Goal: Task Accomplishment & Management: Use online tool/utility

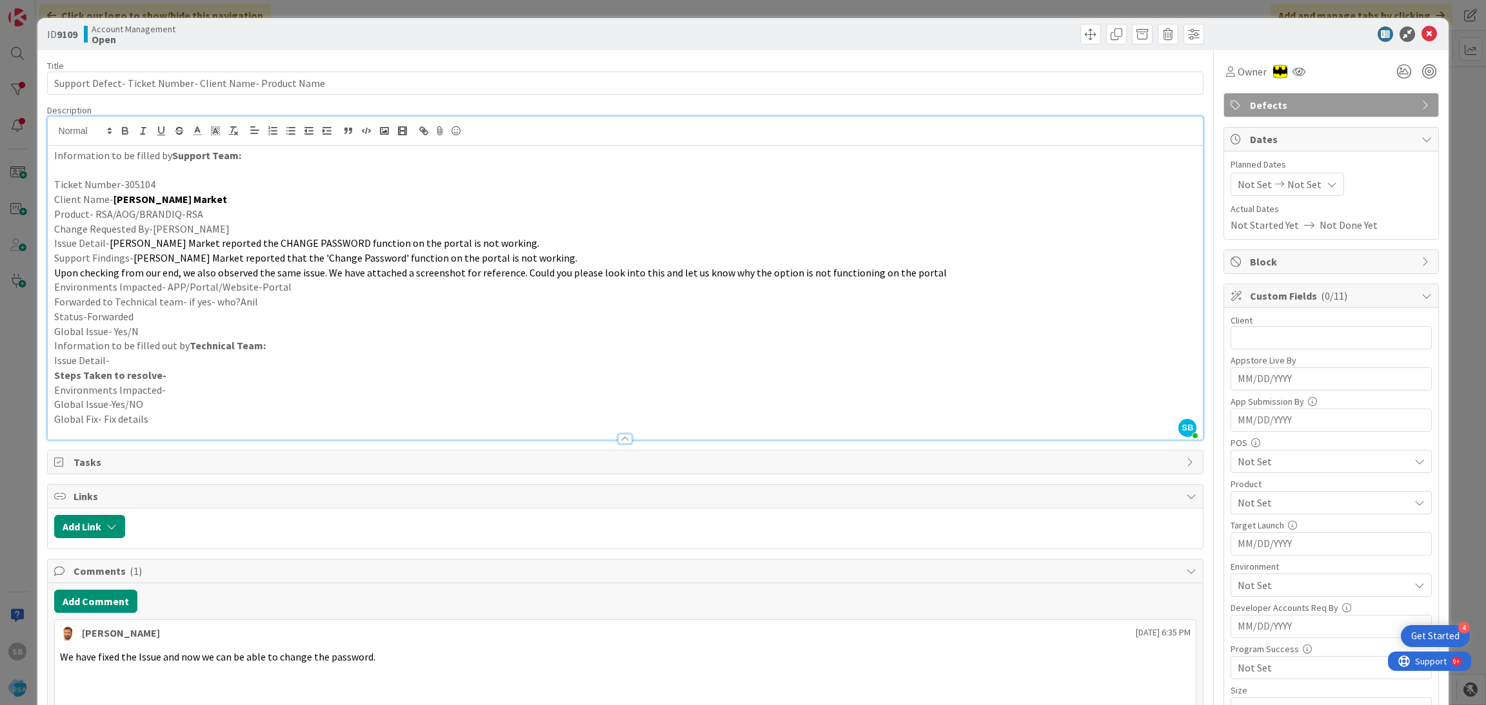
click at [1432, 32] on div "ID 9109 Account Management Open" at bounding box center [743, 34] width 1412 height 32
click at [1422, 30] on icon at bounding box center [1428, 33] width 15 height 15
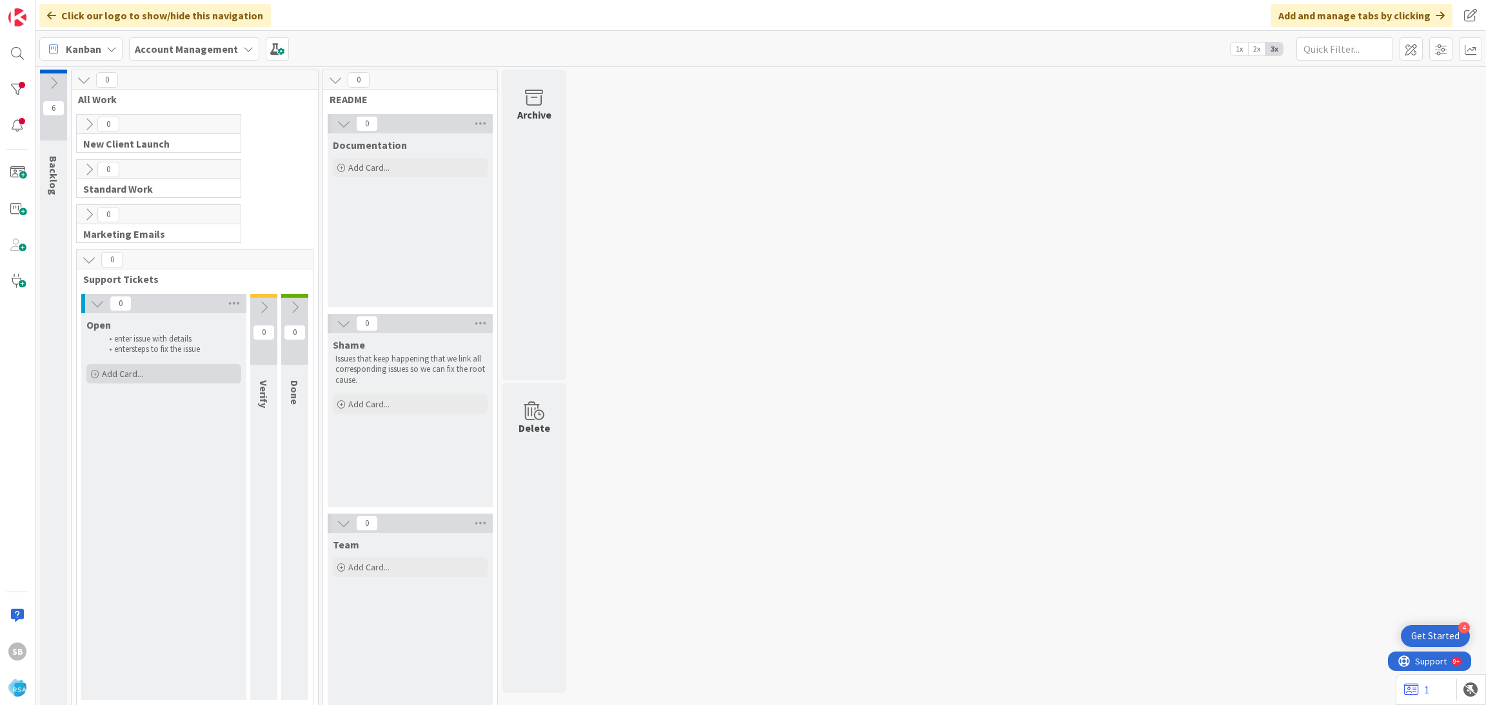
click at [118, 377] on span "Add Card..." at bounding box center [122, 374] width 41 height 12
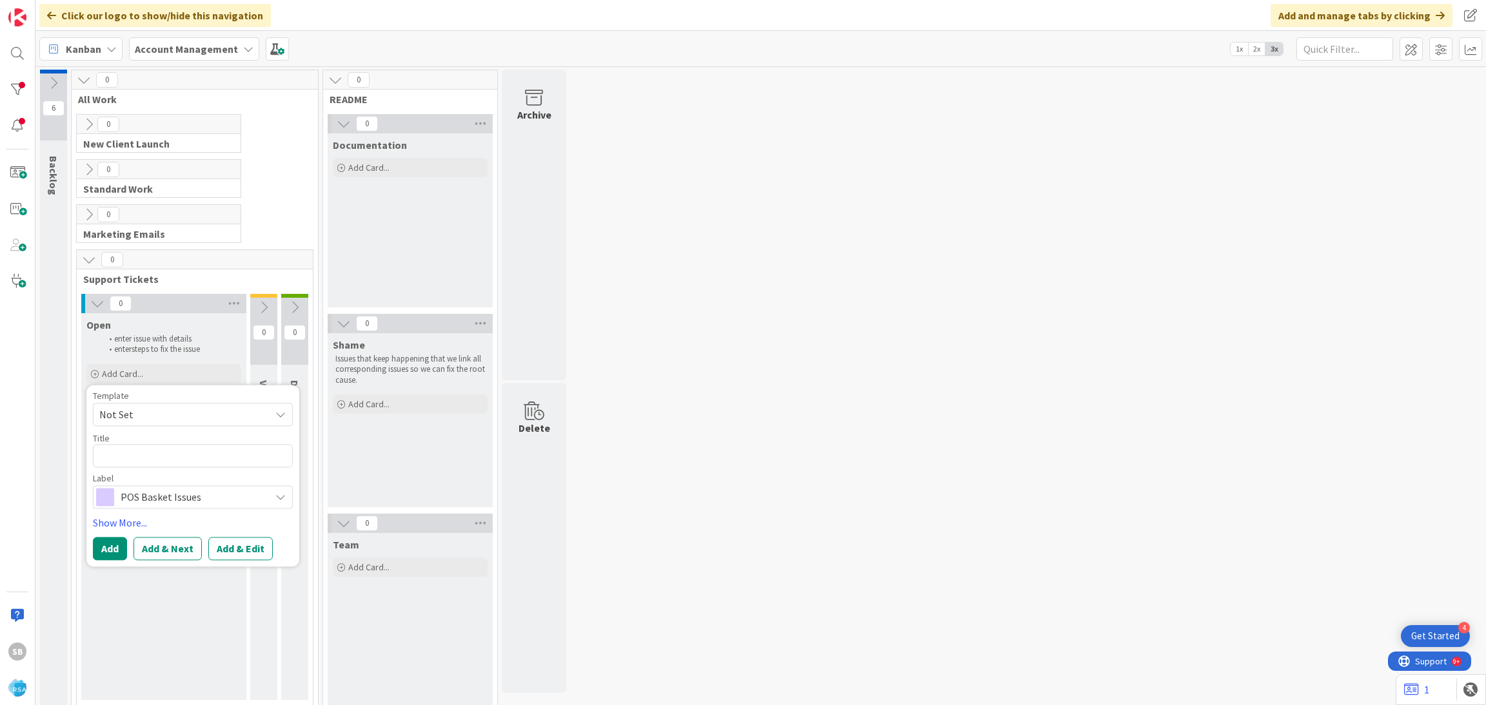
click at [155, 419] on span "Not Set" at bounding box center [179, 414] width 161 height 17
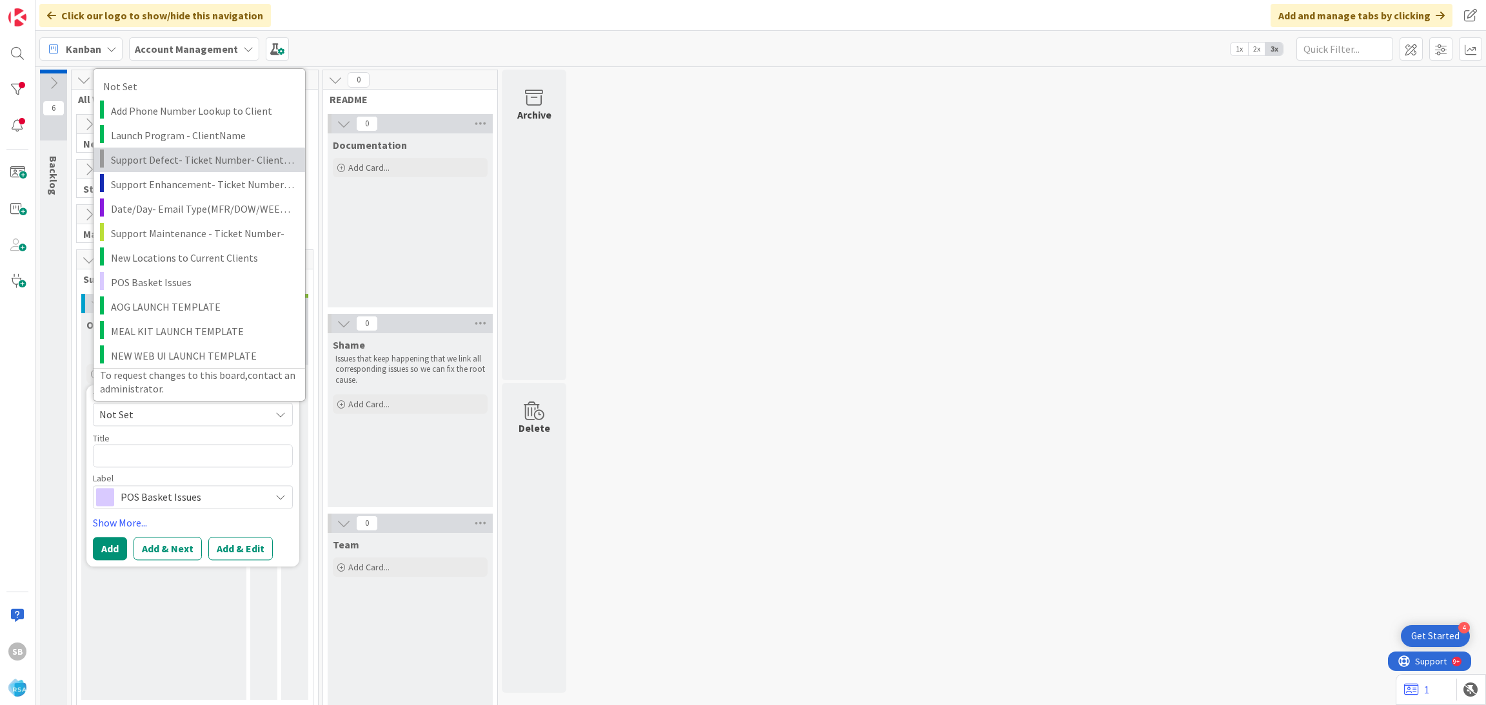
click at [184, 159] on span "Support Defect- Ticket Number- Client Name- Product Name" at bounding box center [203, 159] width 184 height 17
type textarea "x"
type textarea "Support Defect- Ticket Number- Client Name- Product Name"
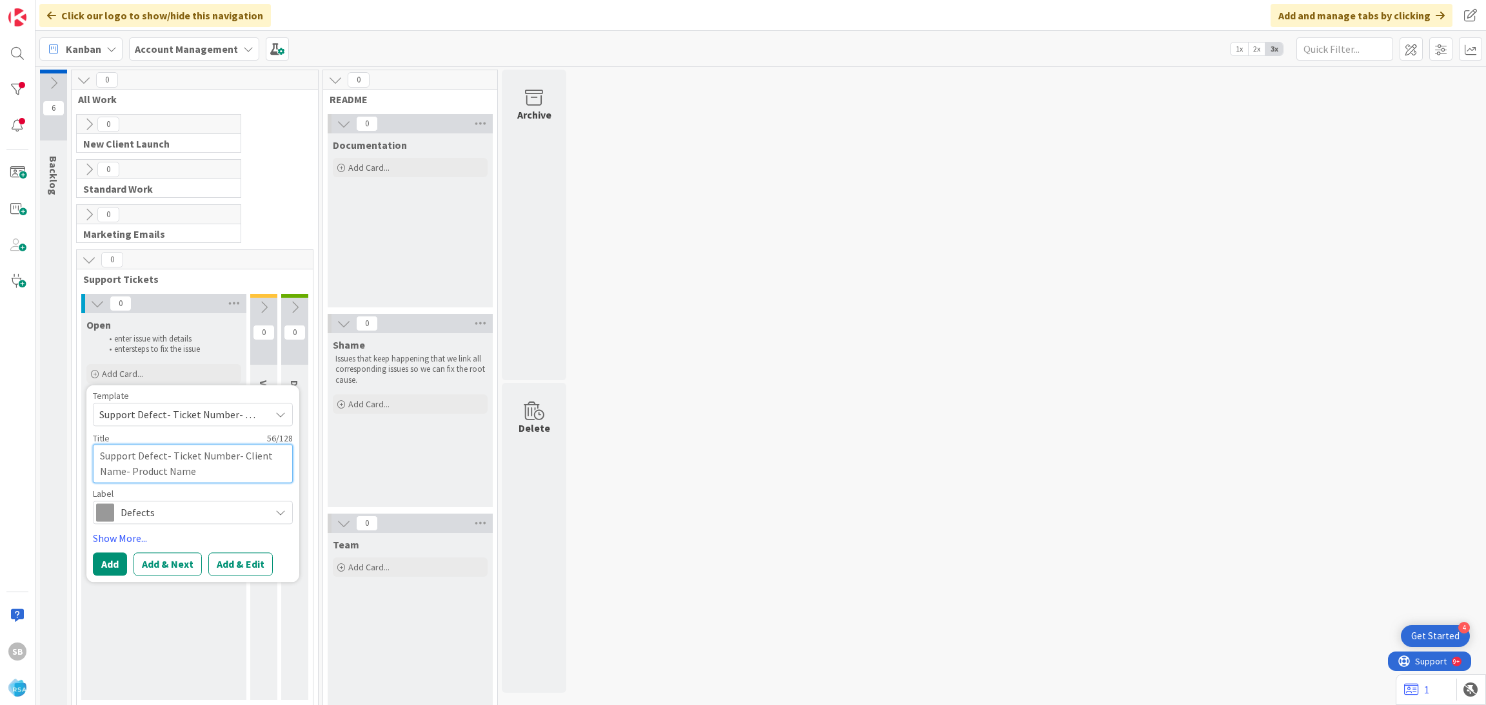
drag, startPoint x: 173, startPoint y: 454, endPoint x: 235, endPoint y: 488, distance: 71.0
click at [235, 488] on div "Template Support Defect- Ticket Number- Client Name- Product Name Not Set Add P…" at bounding box center [193, 457] width 200 height 133
type textarea "x"
type textarea "Support Defect- T"
type textarea "x"
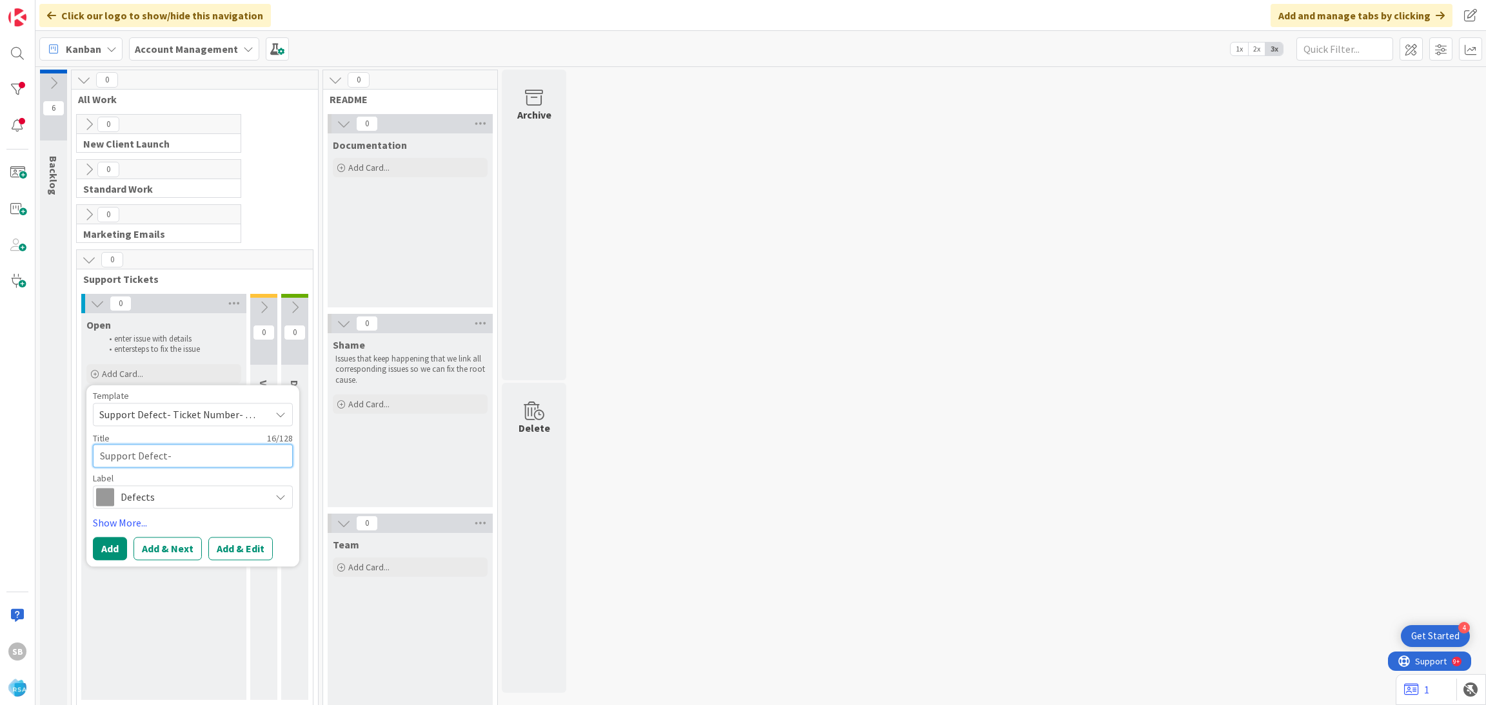
type textarea "Support Defect-"
paste textarea "305106"
type textarea "x"
type textarea "Support Defect- 305106"
type textarea "x"
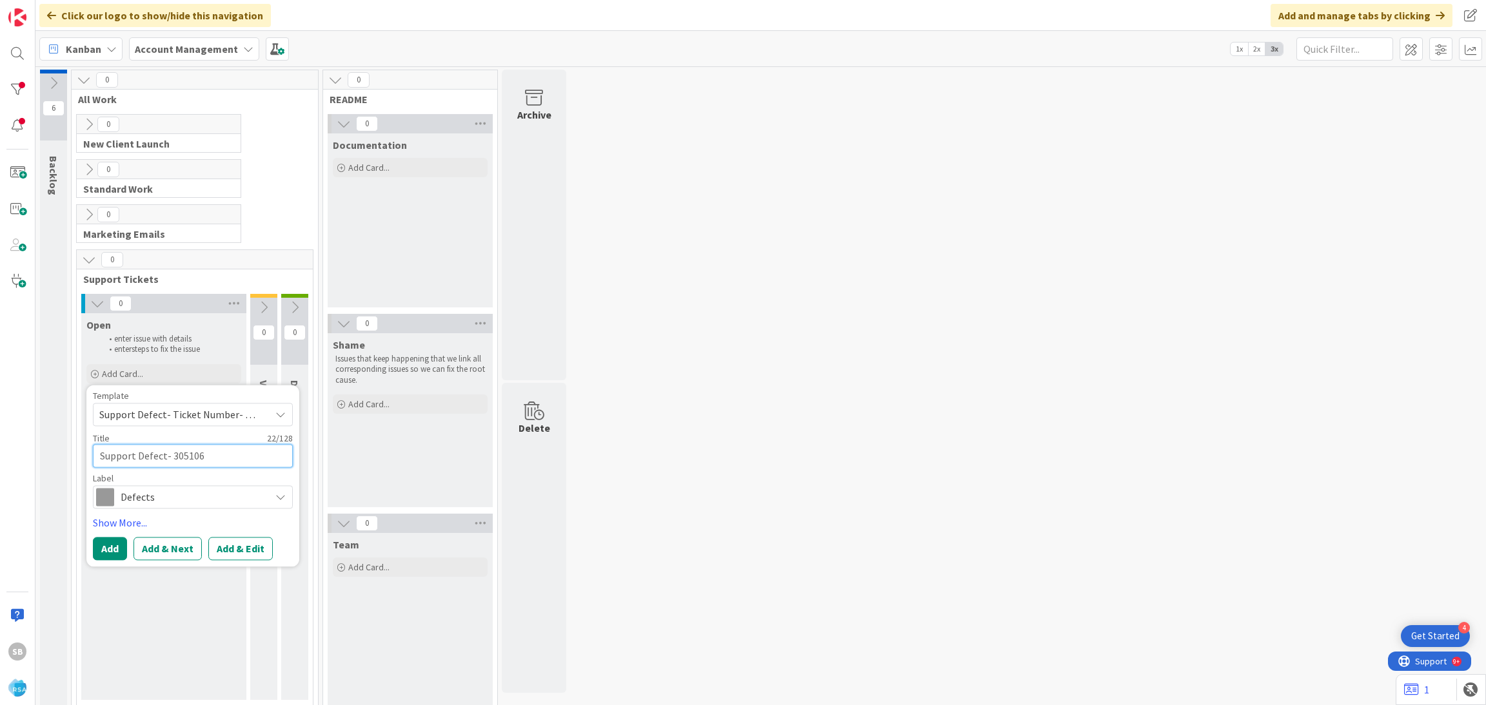
type textarea "Support Defect- 305106"
type textarea "x"
type textarea "Support Defect- 305106 -"
type textarea "x"
type textarea "Support Defect- 305106 -"
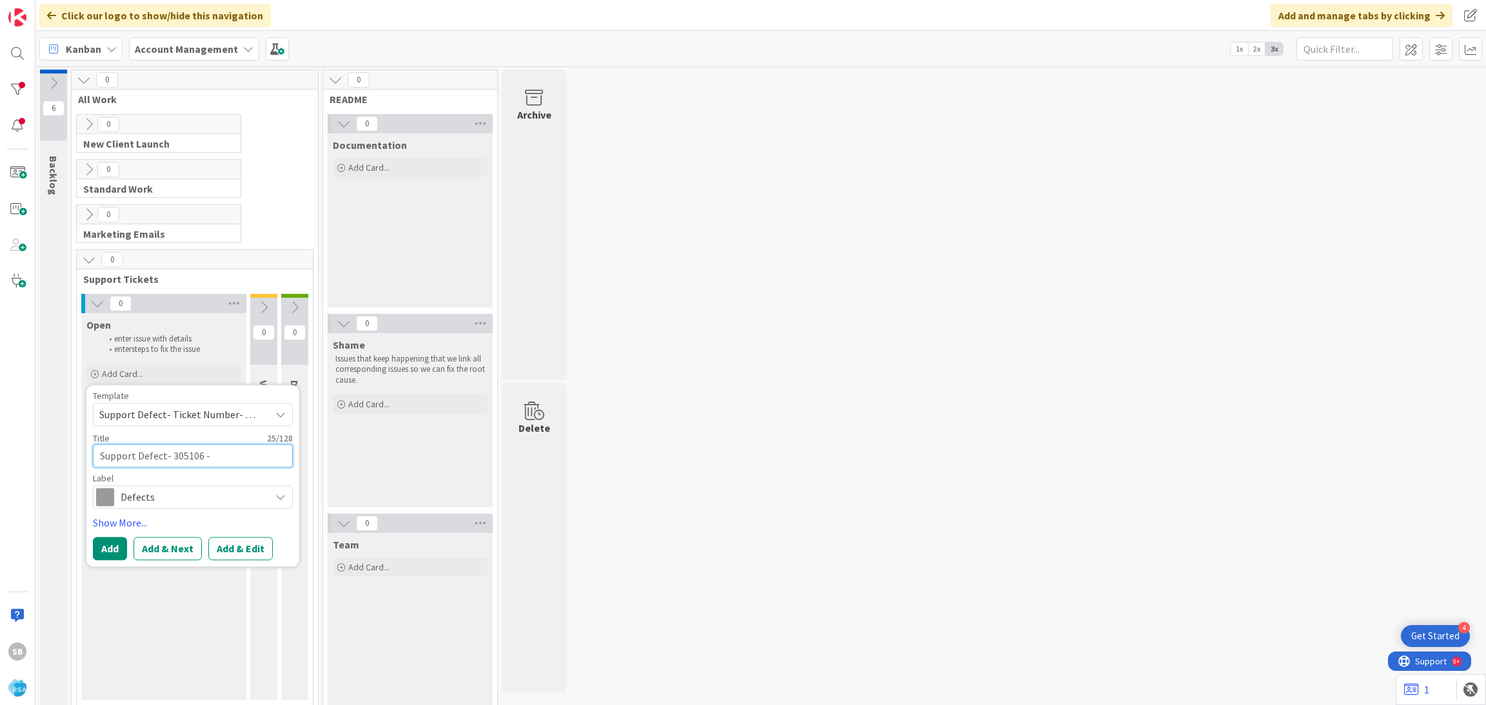
paste textarea "Buche Foods"
type textarea "x"
type textarea "Support Defect- 305106 - Buche Foods"
type textarea "x"
type textarea "Support Defect- 305106 - Buche Foods"
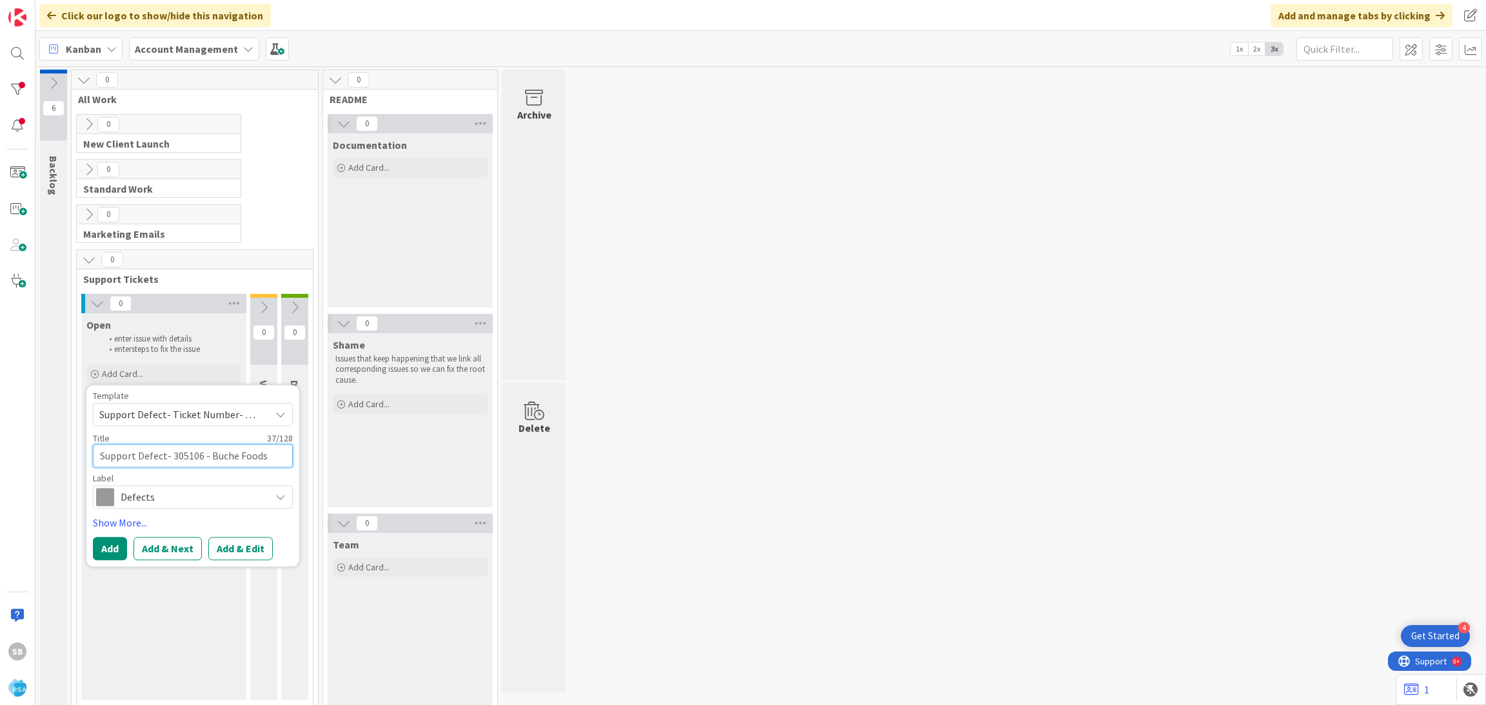
type textarea "x"
type textarea "Support Defect- 305106 - Buche Foods -"
type textarea "x"
type textarea "Support Defect- 305106 - Buche Foods -"
paste textarea "Buche - Order Online Link missing"
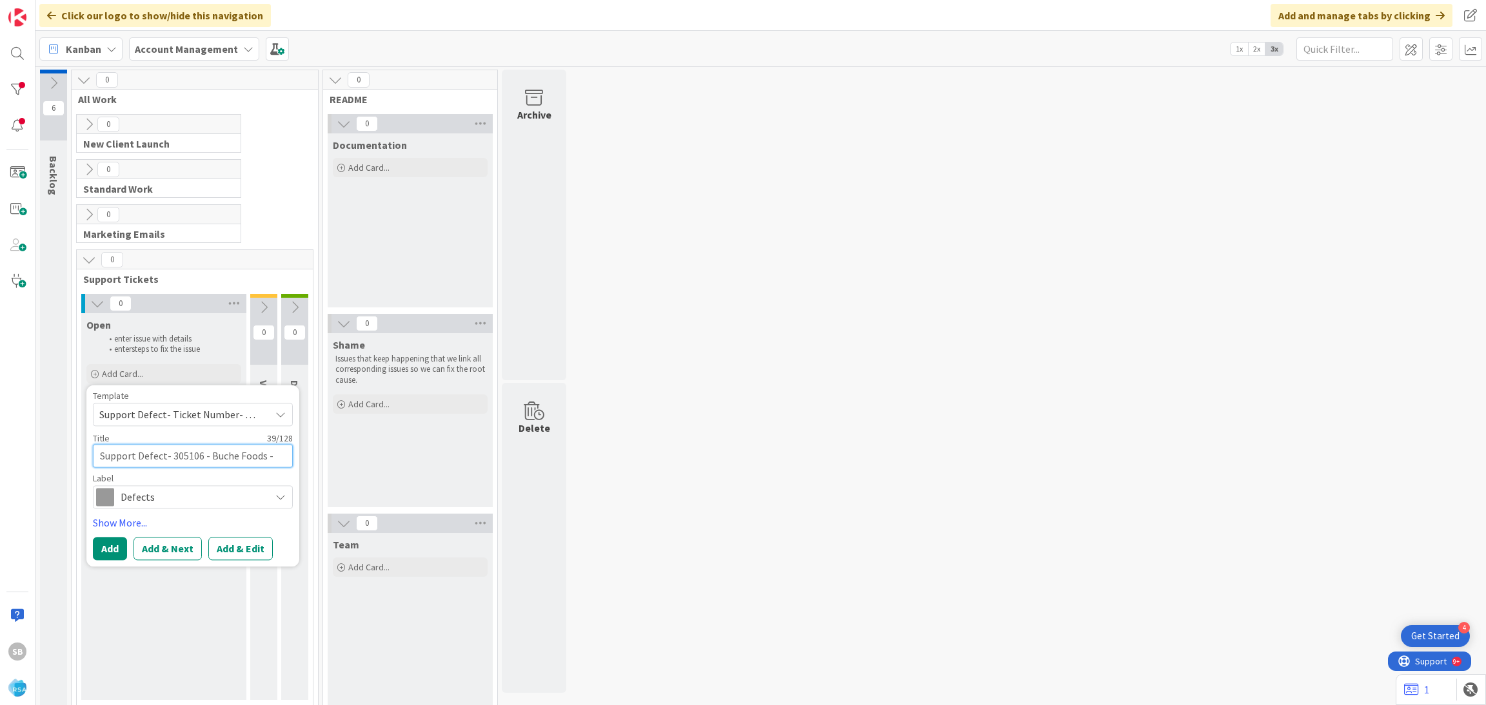
type textarea "x"
type textarea "Support Defect- 305106 - Buche Foods - Buche - Order Online Link missing"
type textarea "x"
type textarea "Support Defect- 305106 - Buche Foods - Buche - Order Online Link missing"
type textarea "x"
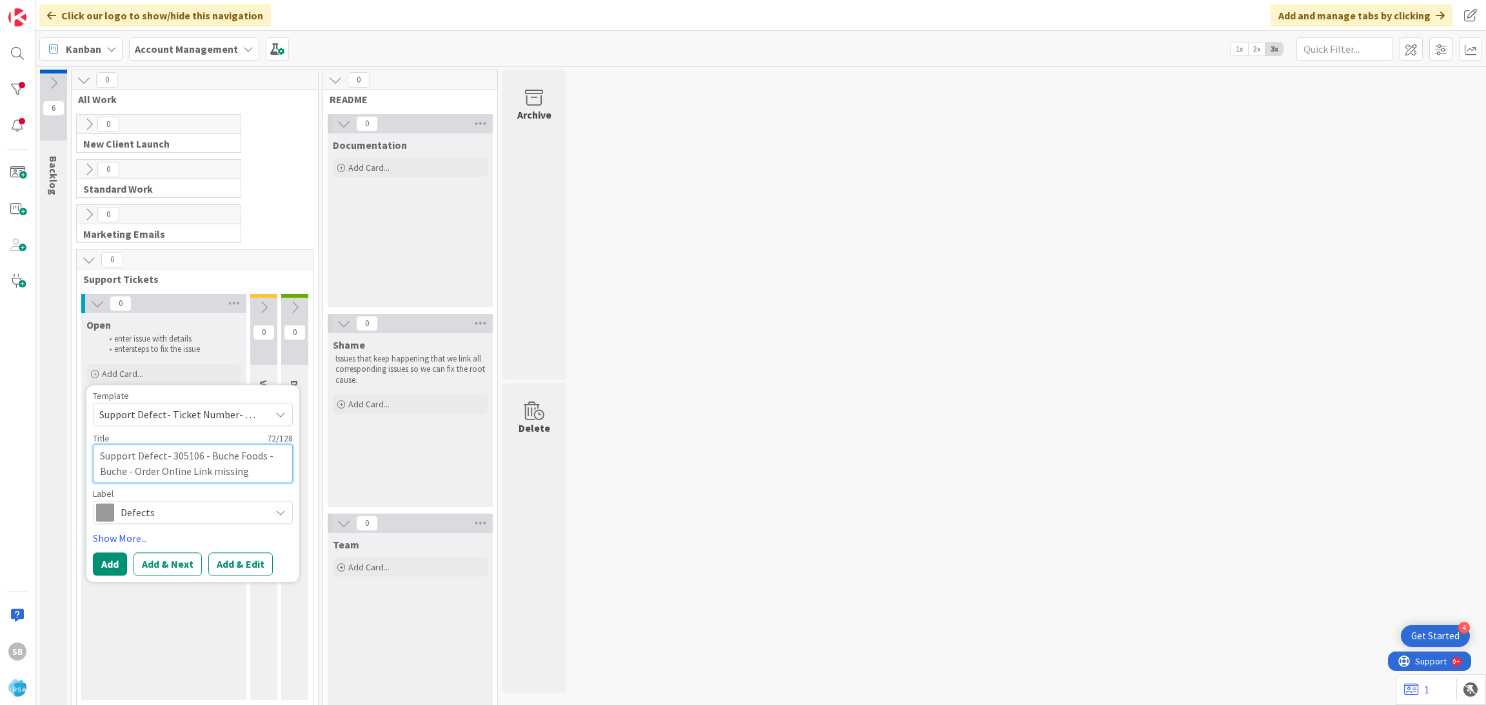
type textarea "Support Defect- 305106 - Buche Foods - Buche - Order Online Link missing -"
type textarea "x"
type textarea "Support Defect- 305106 - Buche Foods - Buche - Order Online Link missing -"
type textarea "x"
type textarea "Support Defect- 305106 - Buche Foods - Buche - Order Online Link missing - P"
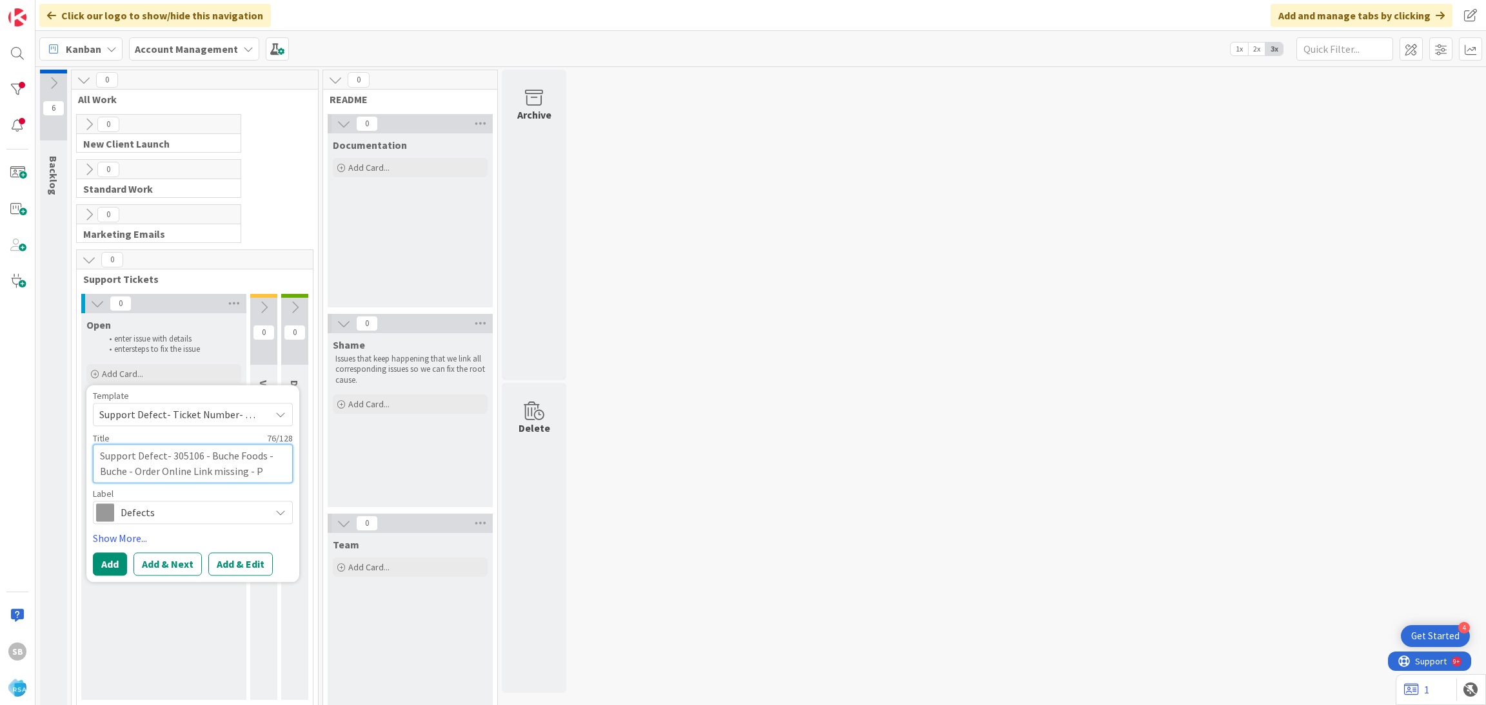
type textarea "x"
type textarea "Support Defect- 305106 - Buche Foods - Buche - Order Online Link missing - PO"
type textarea "x"
type textarea "Support Defect- 305106 - Buche Foods - Buche - Order Online Link missing - P"
type textarea "x"
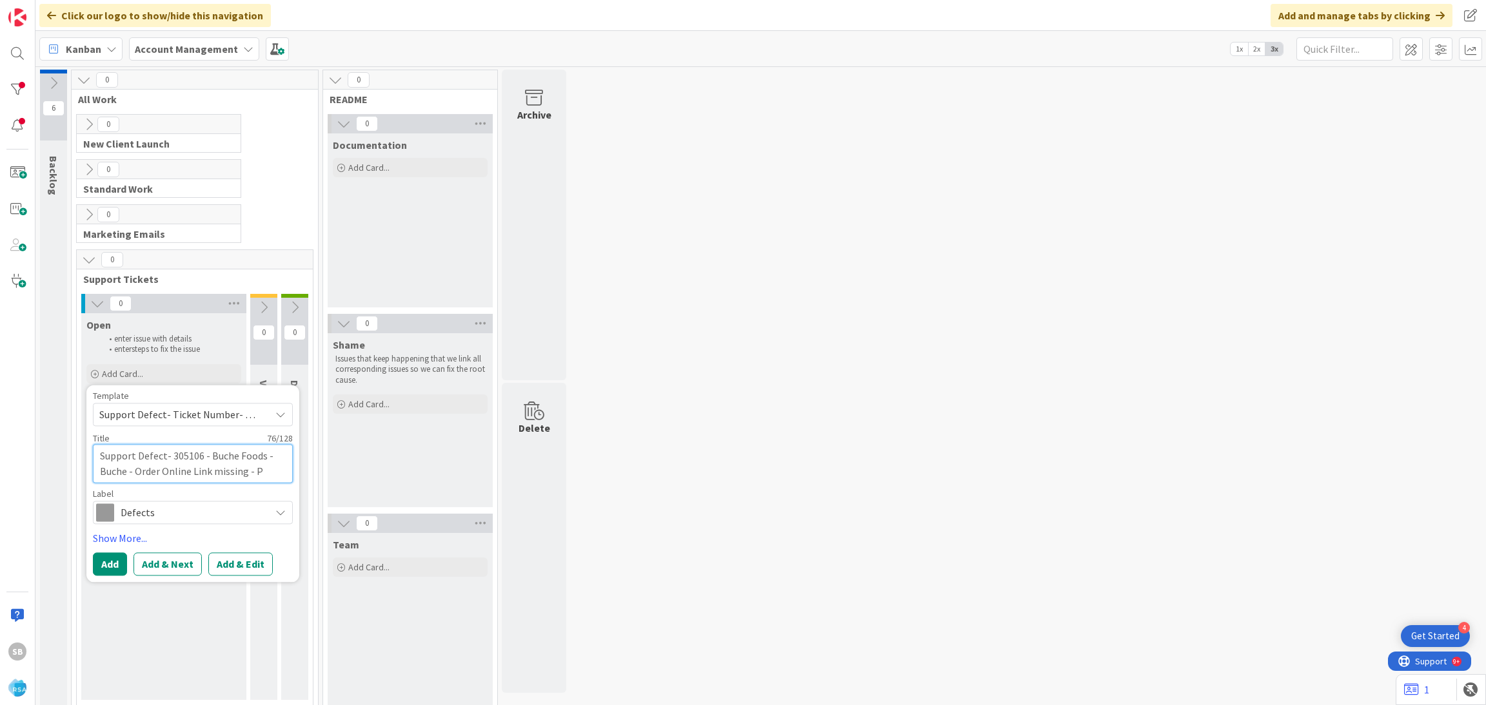
type textarea "Support Defect- 305106 - Buche Foods - Buche - Order Online Link missing -"
type textarea "x"
type textarea "Support Defect- 305106 - Buche Foods - Buche - Order Online Link missing - R"
type textarea "x"
type textarea "Support Defect- 305106 - Buche Foods - Buche - Order Online Link missing - RA"
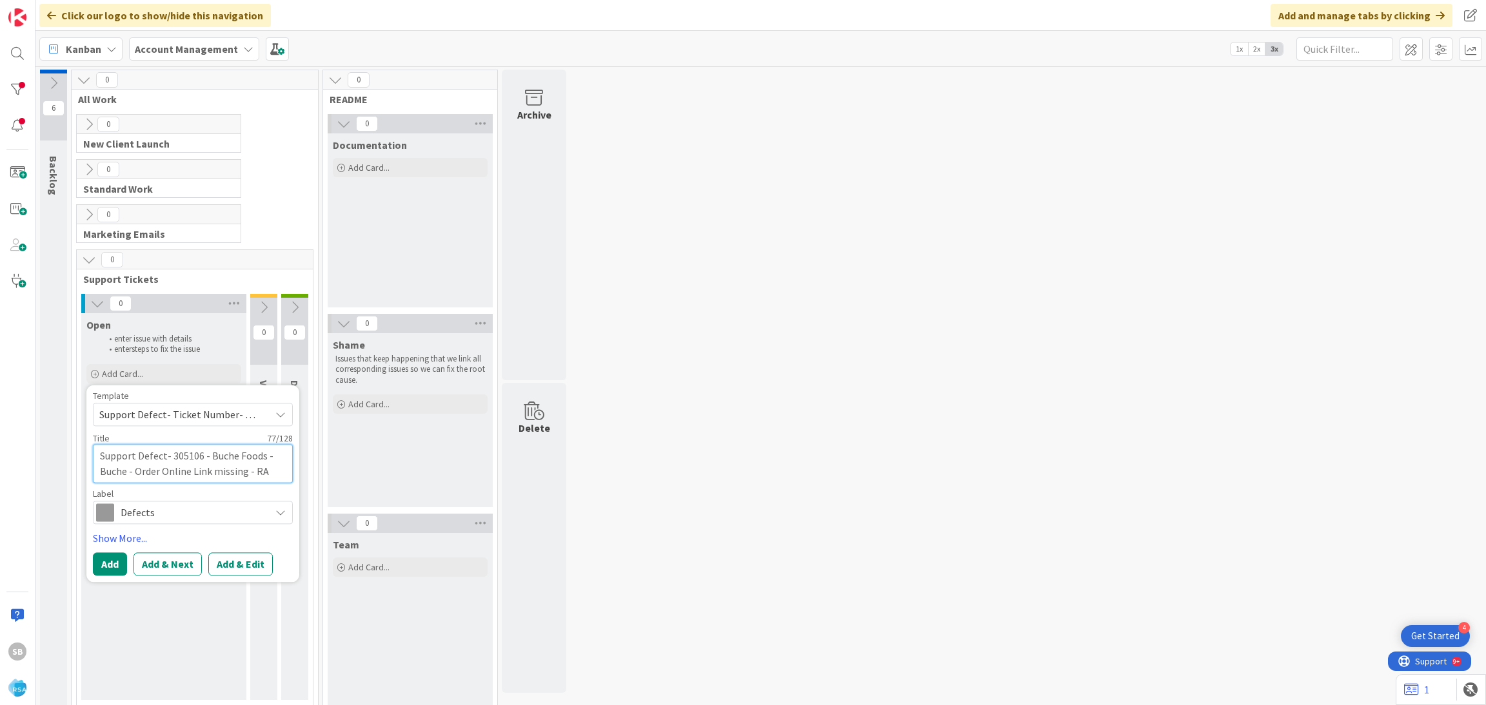
type textarea "x"
type textarea "Support Defect- 305106 - Buche Foods - Buche - Order Online Link missing - R"
type textarea "x"
type textarea "Support Defect- 305106 - Buche Foods - Buche - Order Online Link missing - RS"
type textarea "x"
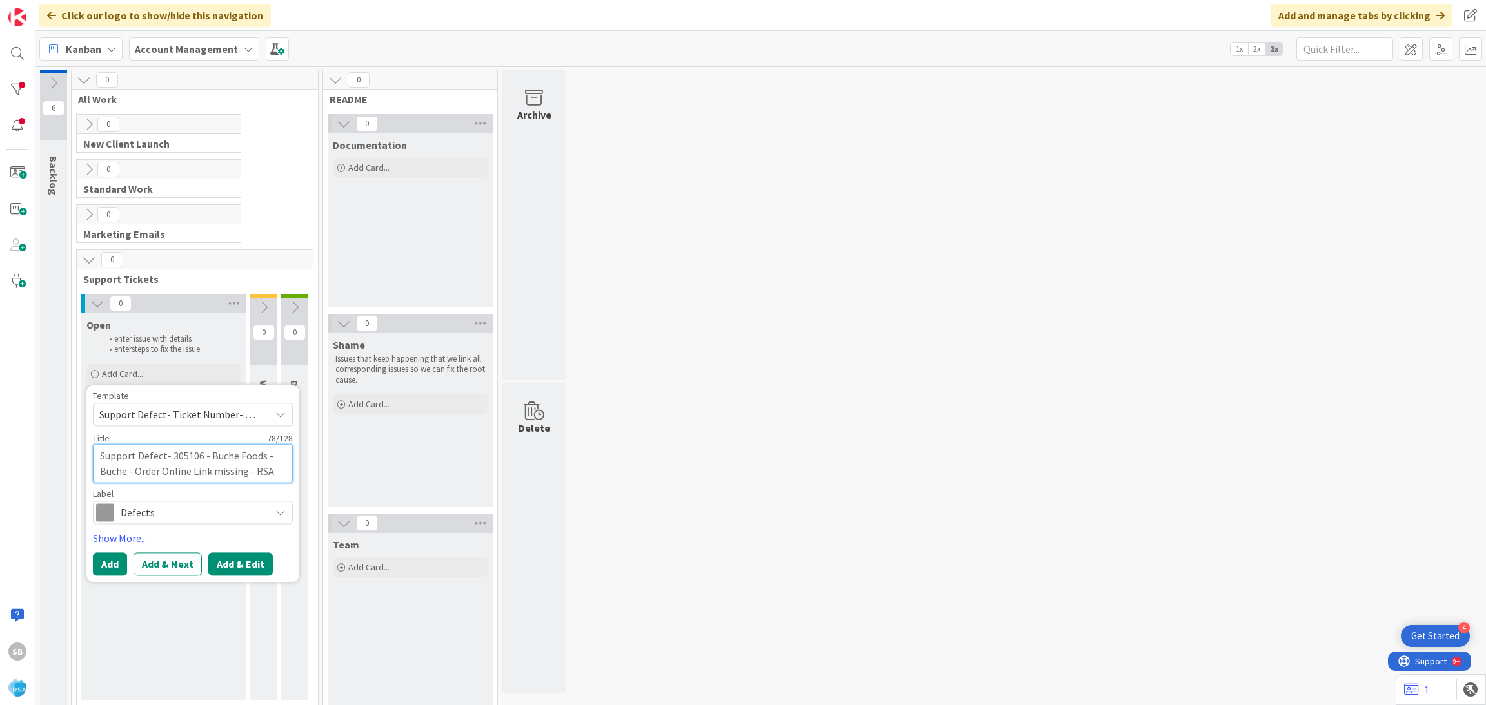
type textarea "Support Defect- 305106 - Buche Foods - Buche - Order Online Link missing - RSA"
click at [239, 560] on button "Add & Edit" at bounding box center [240, 564] width 64 height 23
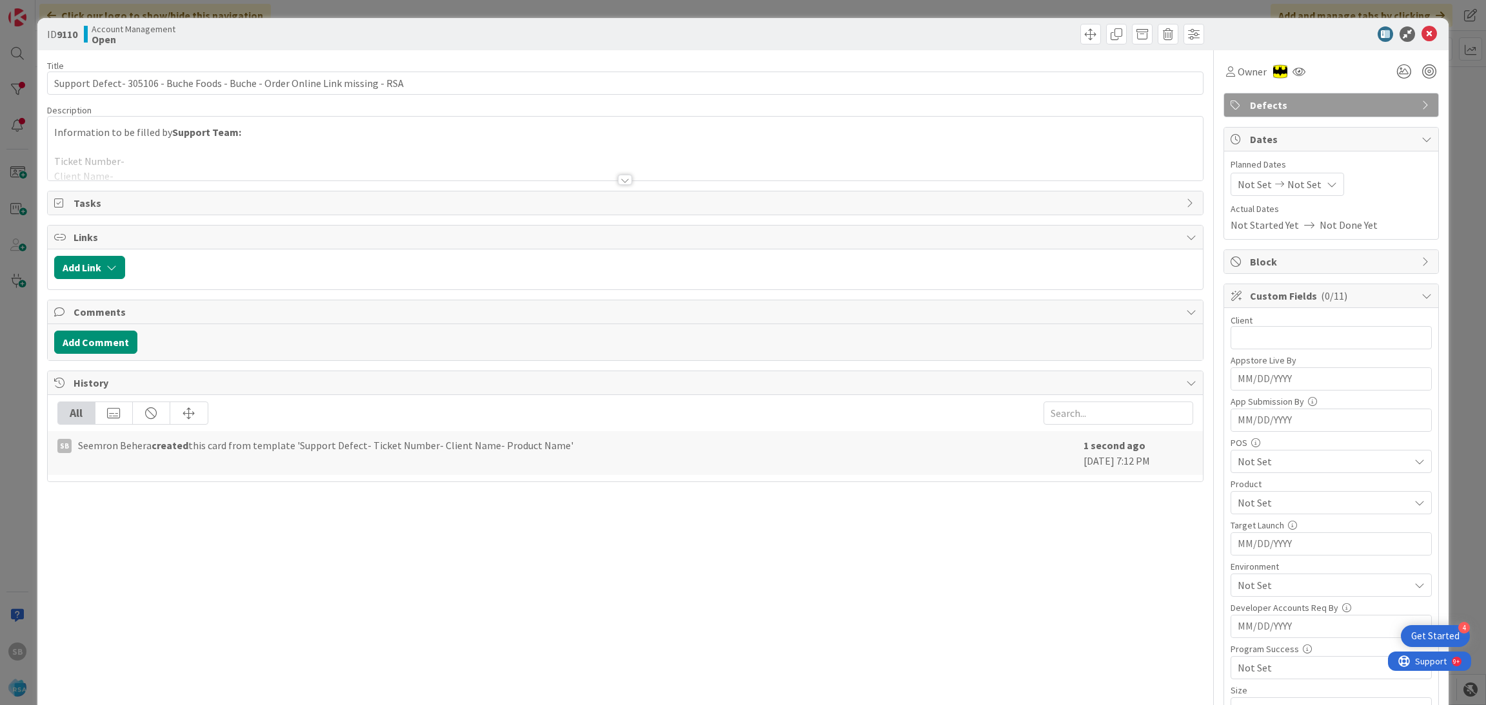
click at [400, 159] on div at bounding box center [626, 164] width 1156 height 33
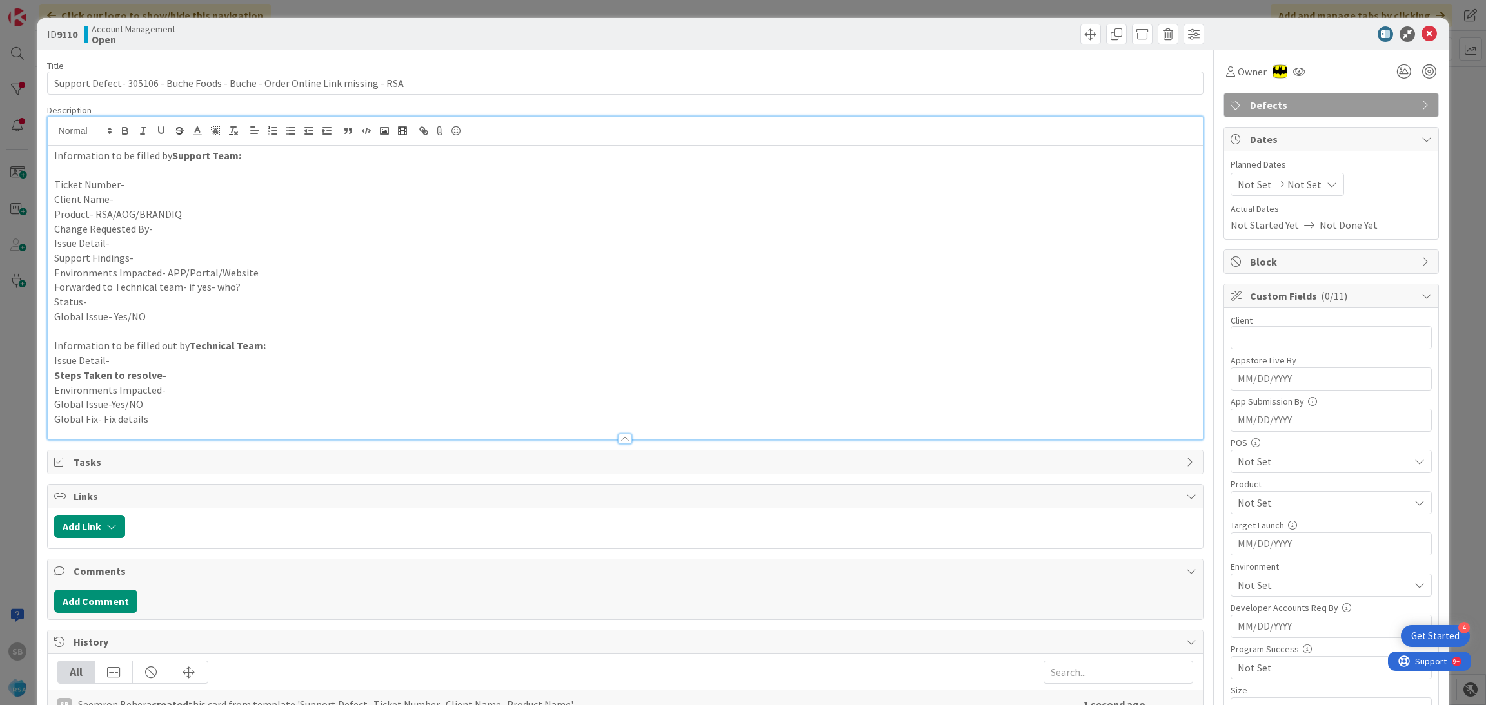
click at [204, 175] on p at bounding box center [625, 170] width 1143 height 15
click at [181, 193] on p "Client Name-" at bounding box center [625, 199] width 1143 height 15
click at [160, 187] on p "Ticket Number-" at bounding box center [625, 184] width 1143 height 15
click at [148, 195] on p "Client Name-" at bounding box center [625, 199] width 1143 height 15
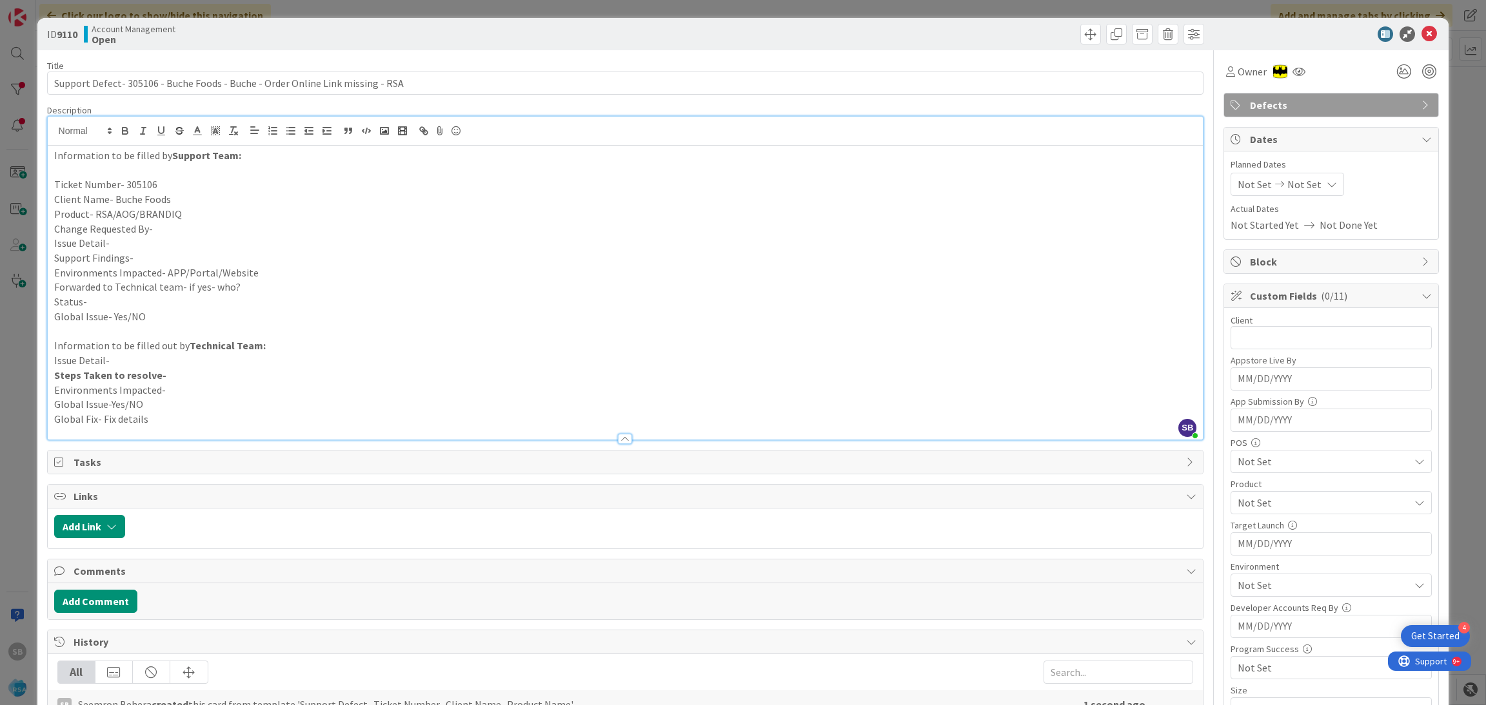
click at [208, 208] on p "Product- RSA/AOG/BRANDIQ" at bounding box center [625, 214] width 1143 height 15
click at [193, 226] on p "Change Requested By-" at bounding box center [625, 229] width 1143 height 15
click at [217, 264] on p "Support Findings-" at bounding box center [625, 258] width 1143 height 15
click at [201, 260] on p "Support Findings-" at bounding box center [625, 258] width 1143 height 15
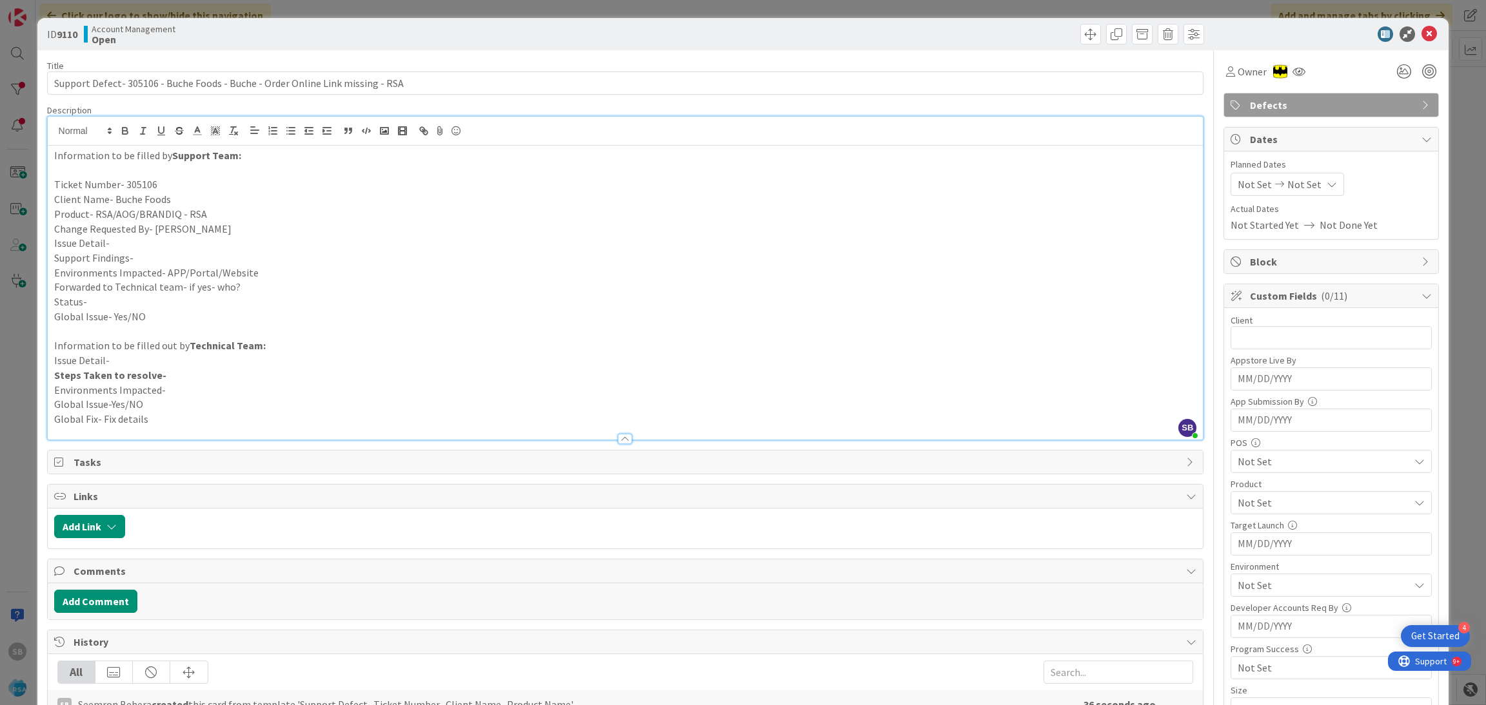
click at [201, 260] on p "Support Findings-" at bounding box center [625, 258] width 1143 height 15
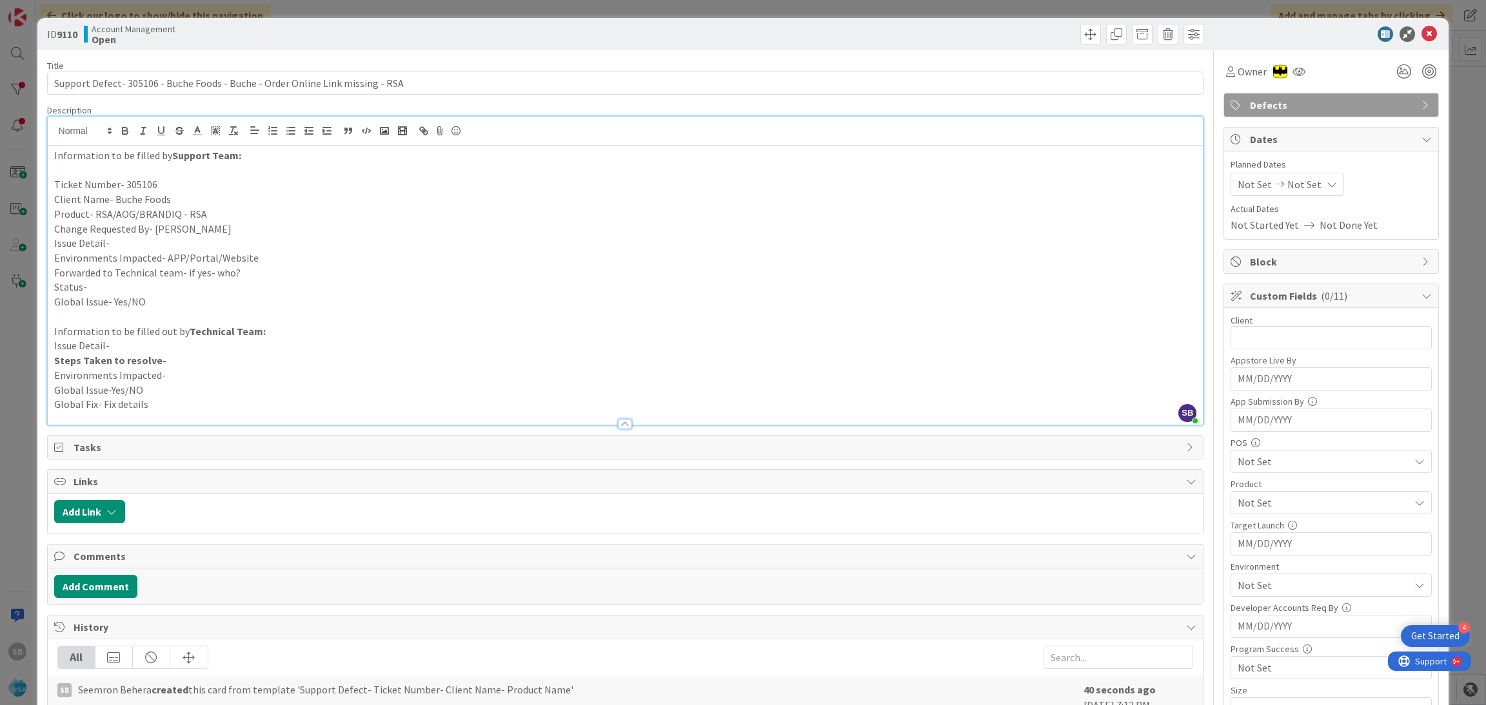
click at [247, 233] on p "Change Requested By- [PERSON_NAME]" at bounding box center [625, 229] width 1143 height 15
click at [123, 240] on p "Issue Detail-" at bounding box center [625, 243] width 1143 height 15
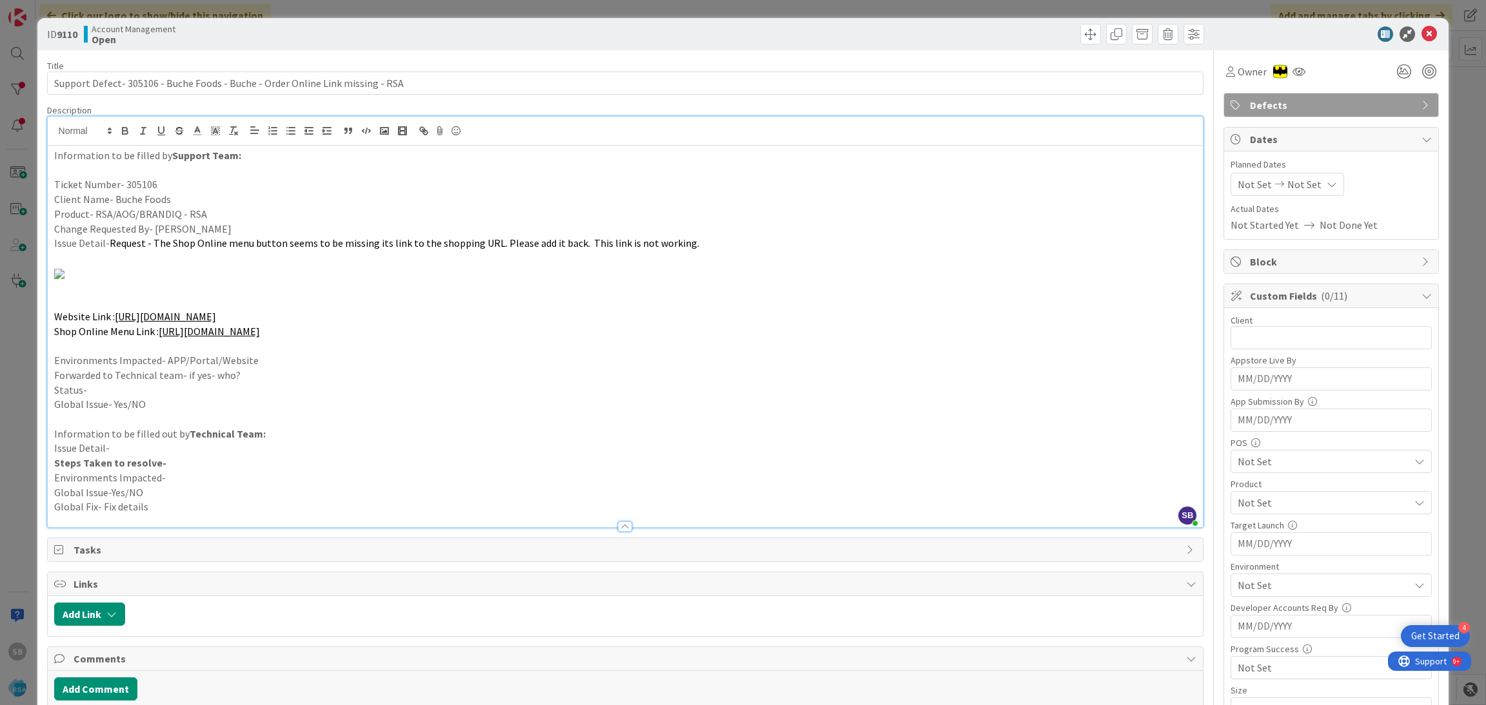
scroll to position [452, 0]
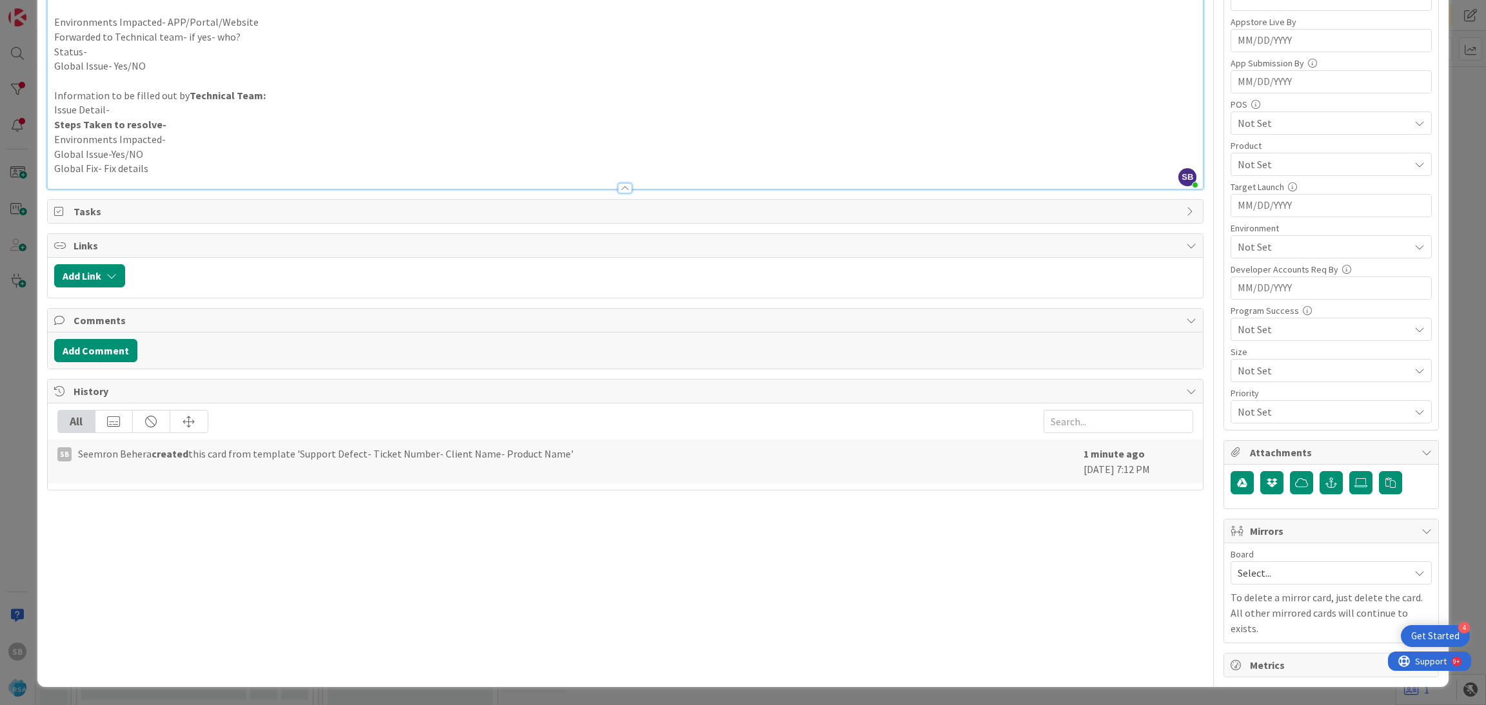
click at [287, 30] on p "Environments Impacted- APP/Portal/Website" at bounding box center [625, 22] width 1143 height 15
click at [251, 44] on p "Forwarded to Technical team- if yes- who?" at bounding box center [625, 37] width 1143 height 15
click at [190, 59] on p "Status-" at bounding box center [625, 51] width 1143 height 15
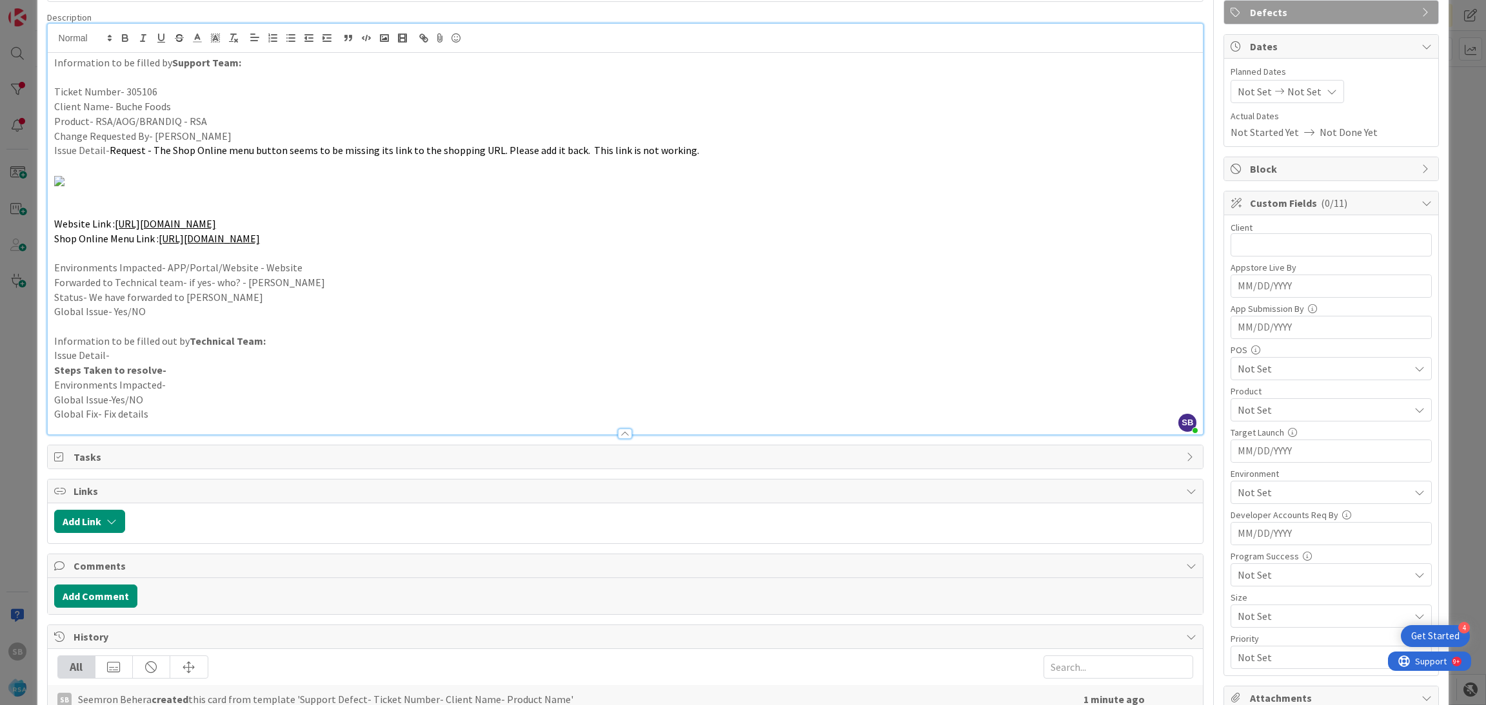
scroll to position [0, 0]
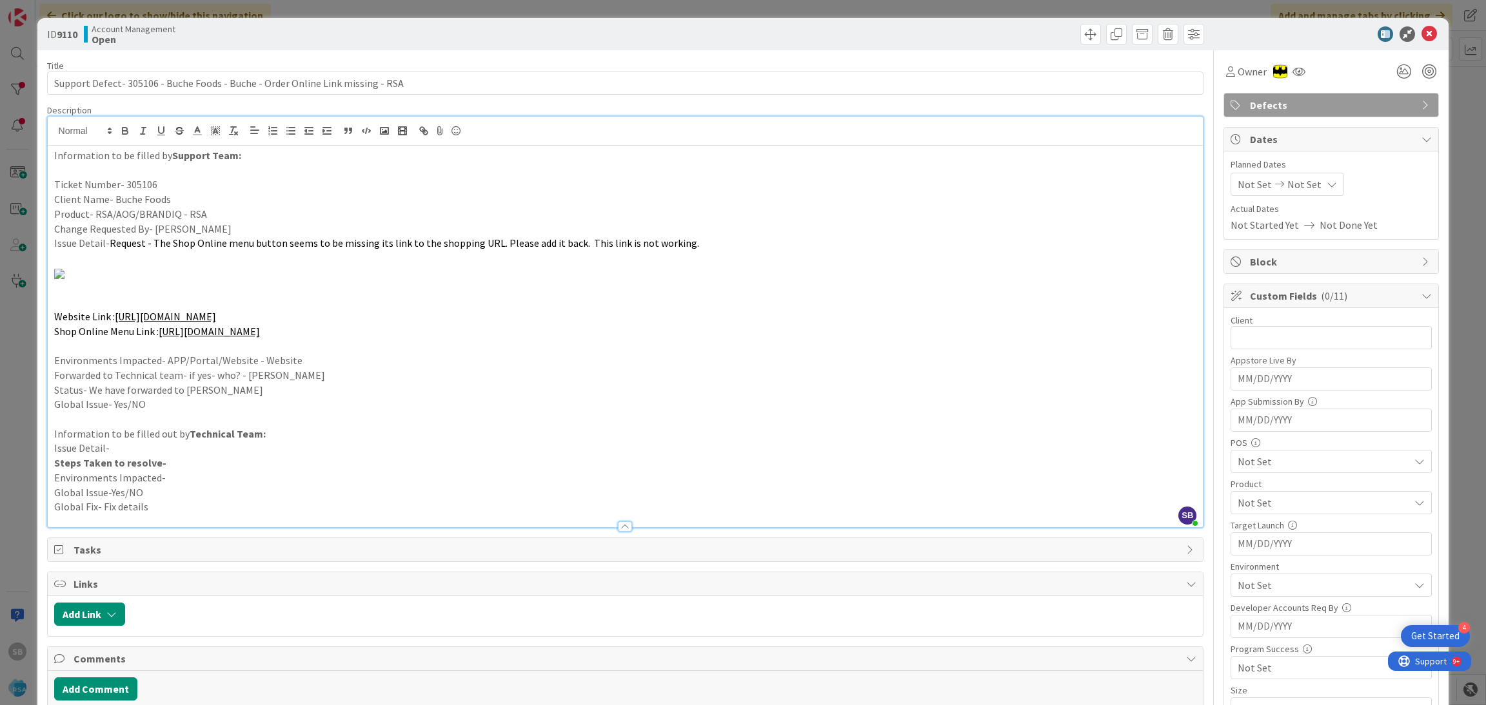
click at [1237, 180] on span "Not Set" at bounding box center [1254, 184] width 34 height 15
click at [1270, 267] on td "1" at bounding box center [1282, 272] width 25 height 25
type input "[DATE]"
click at [1371, 297] on td "12" at bounding box center [1383, 296] width 25 height 25
type input "[DATE]"
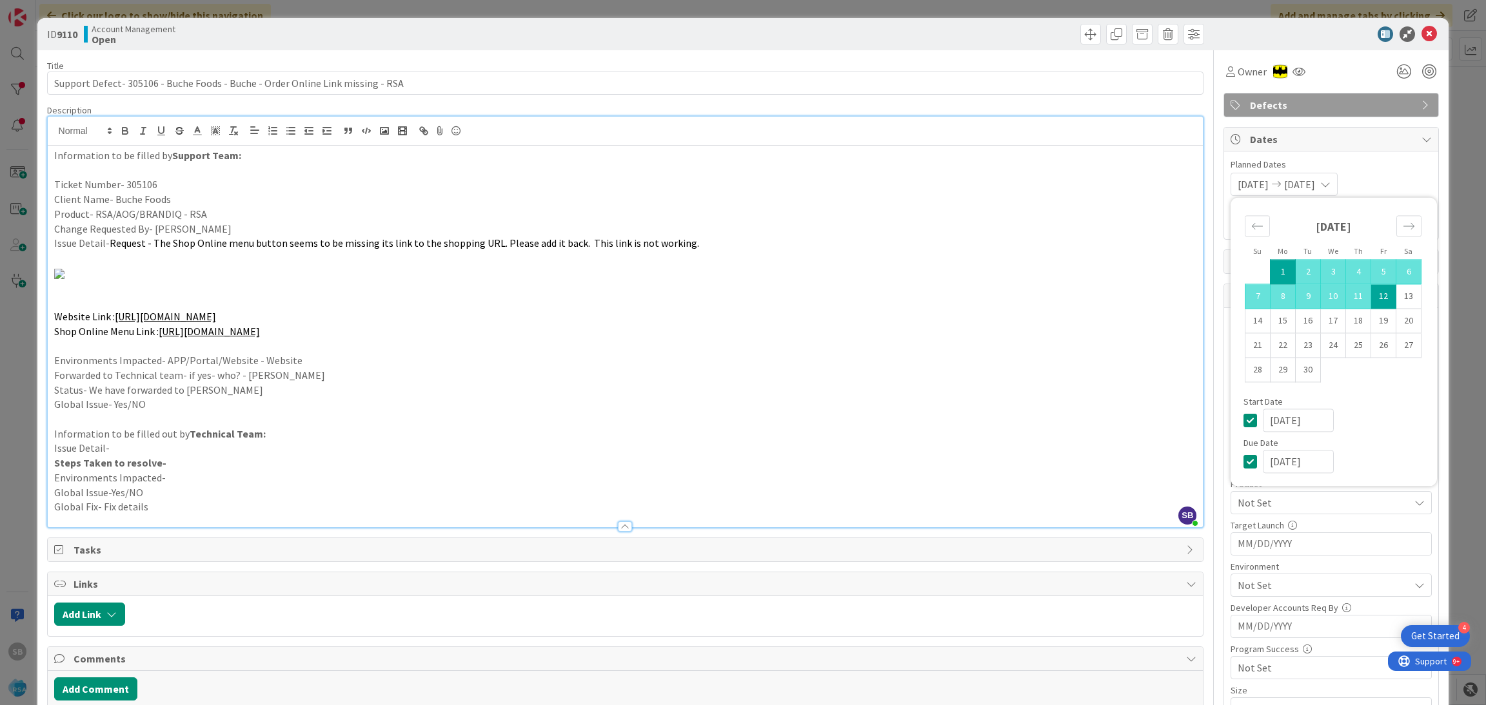
click at [1391, 166] on span "Planned Dates" at bounding box center [1330, 165] width 201 height 14
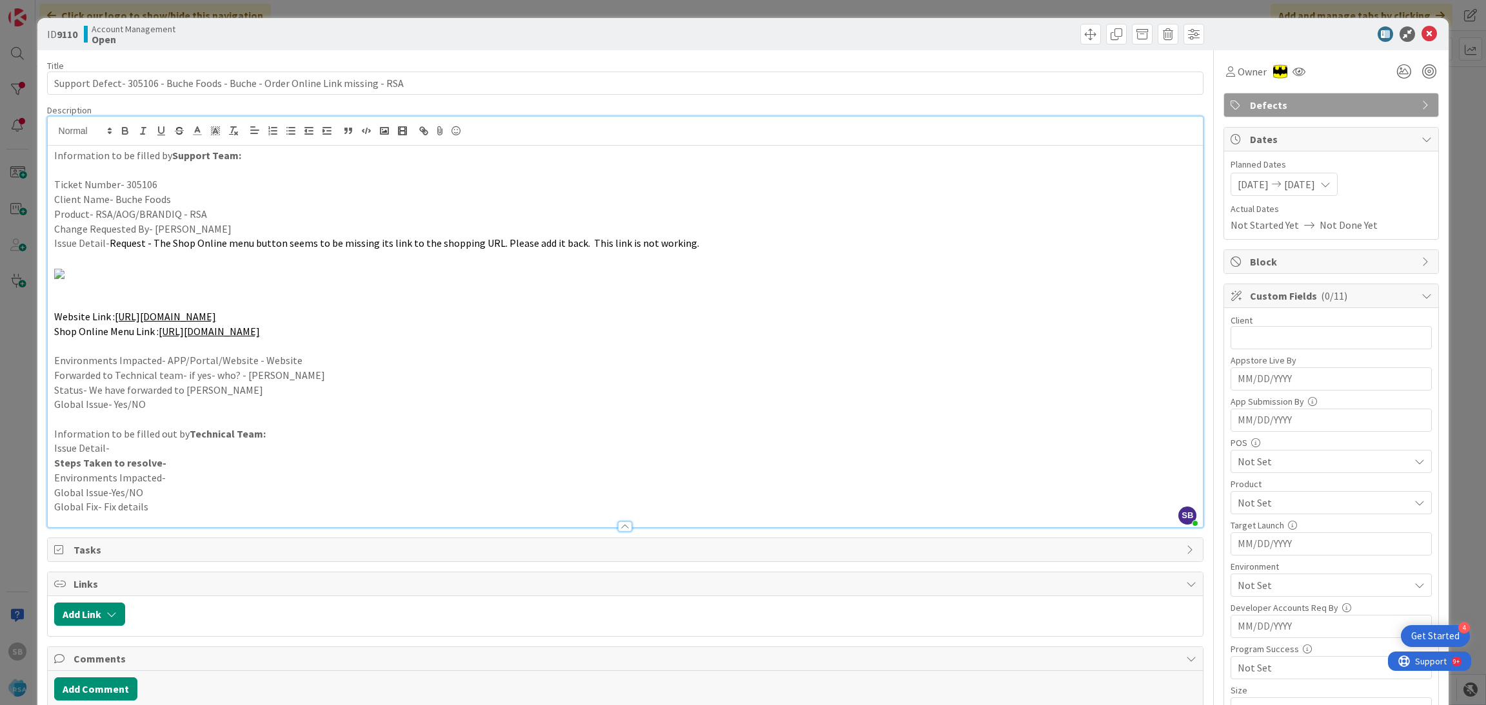
click at [1281, 350] on div "Client 0 / 32" at bounding box center [1330, 332] width 201 height 35
click at [1262, 339] on input "text" at bounding box center [1330, 337] width 201 height 23
type input "Buche Foods"
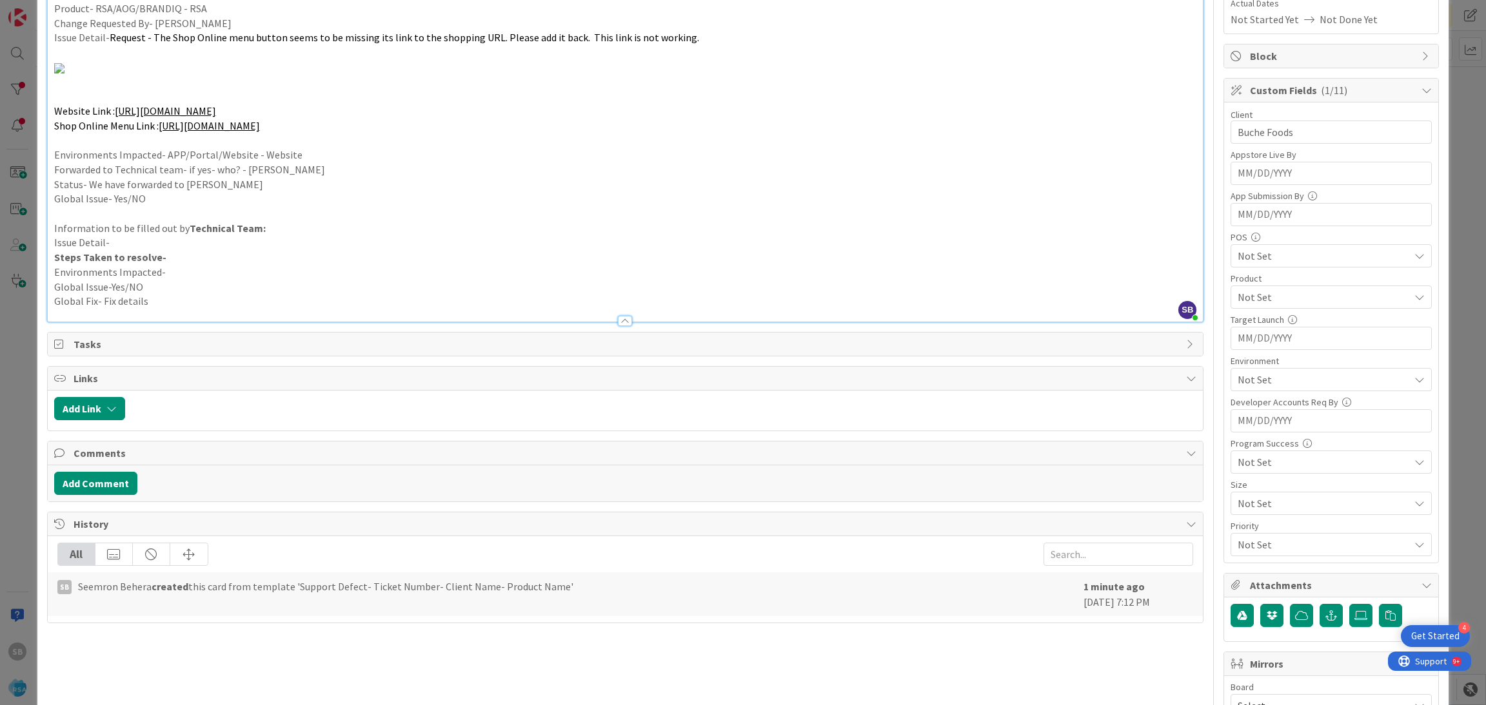
scroll to position [261, 0]
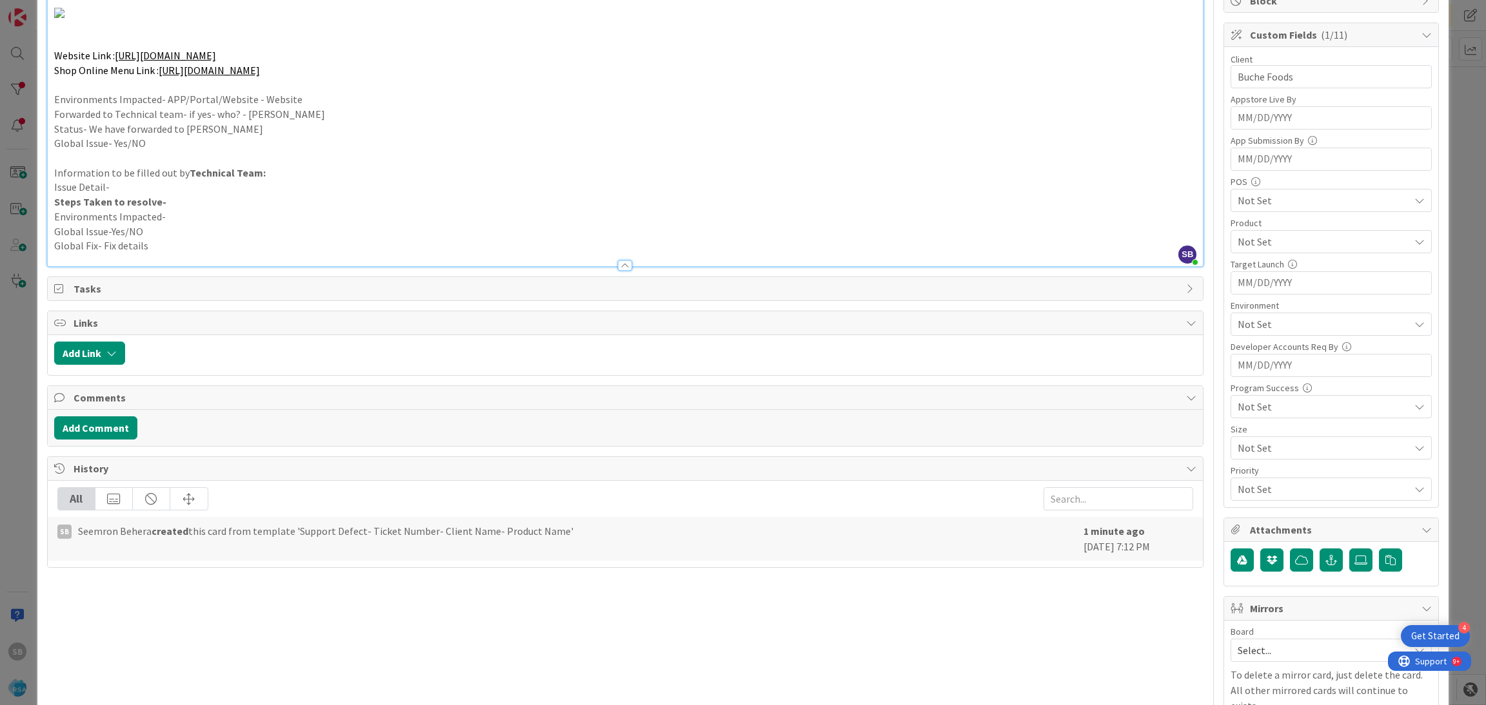
click at [1237, 248] on span "Not Set" at bounding box center [1323, 241] width 172 height 15
click at [1256, 357] on span "Web UI" at bounding box center [1264, 364] width 31 height 19
click at [1279, 250] on span "Web UI" at bounding box center [1323, 241] width 172 height 15
click at [1260, 314] on div "Not Set" at bounding box center [1330, 324] width 201 height 23
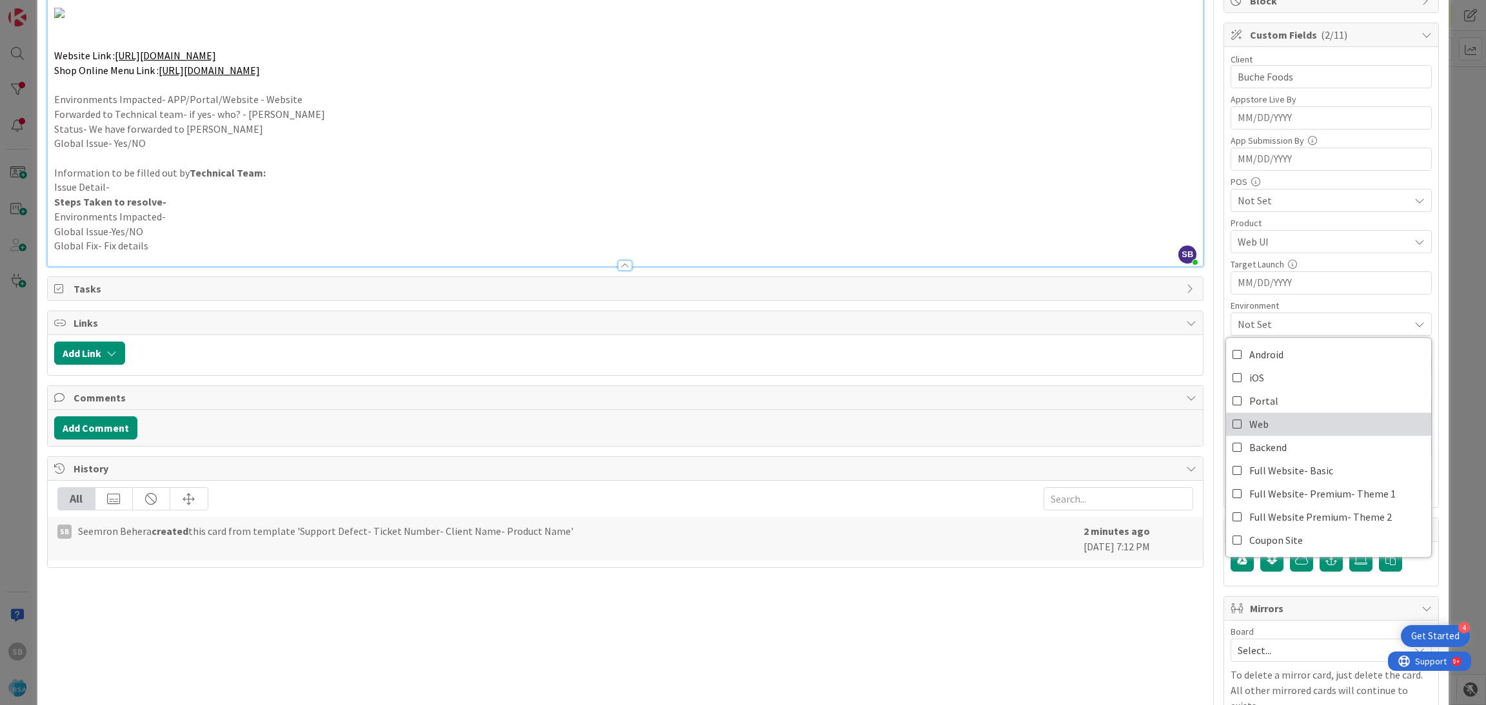
click at [1262, 427] on link "Web" at bounding box center [1328, 424] width 205 height 23
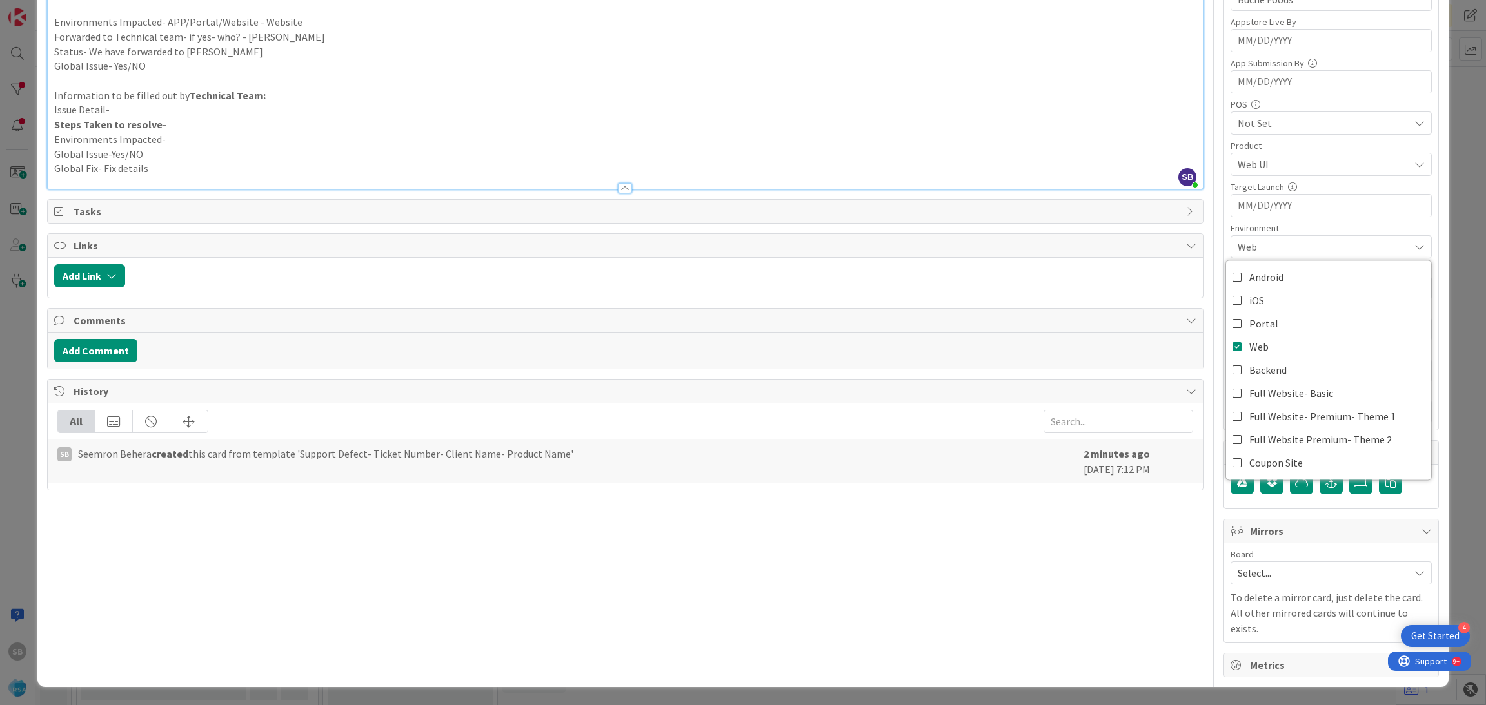
scroll to position [753, 0]
click at [1252, 564] on span "Select..." at bounding box center [1319, 573] width 165 height 18
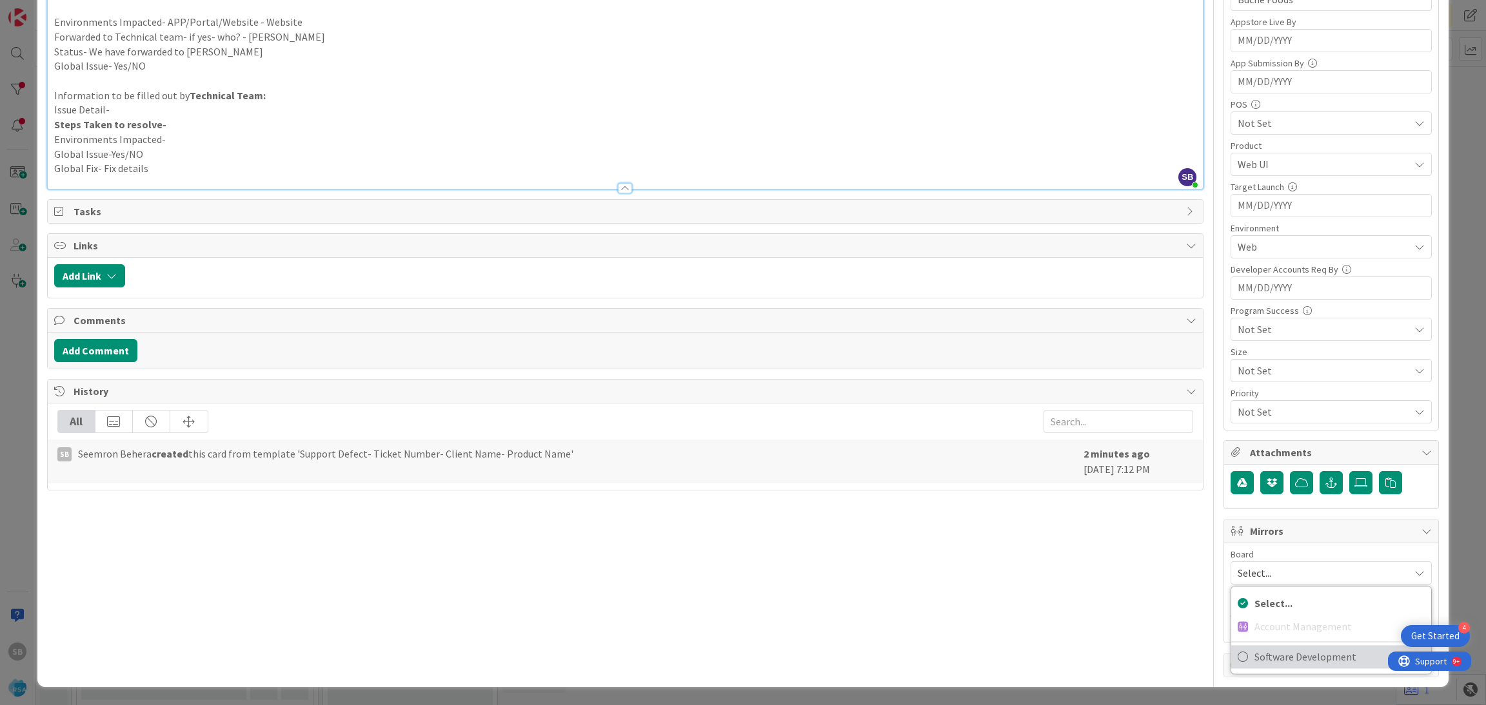
click at [1256, 647] on span "Software Development" at bounding box center [1339, 656] width 170 height 19
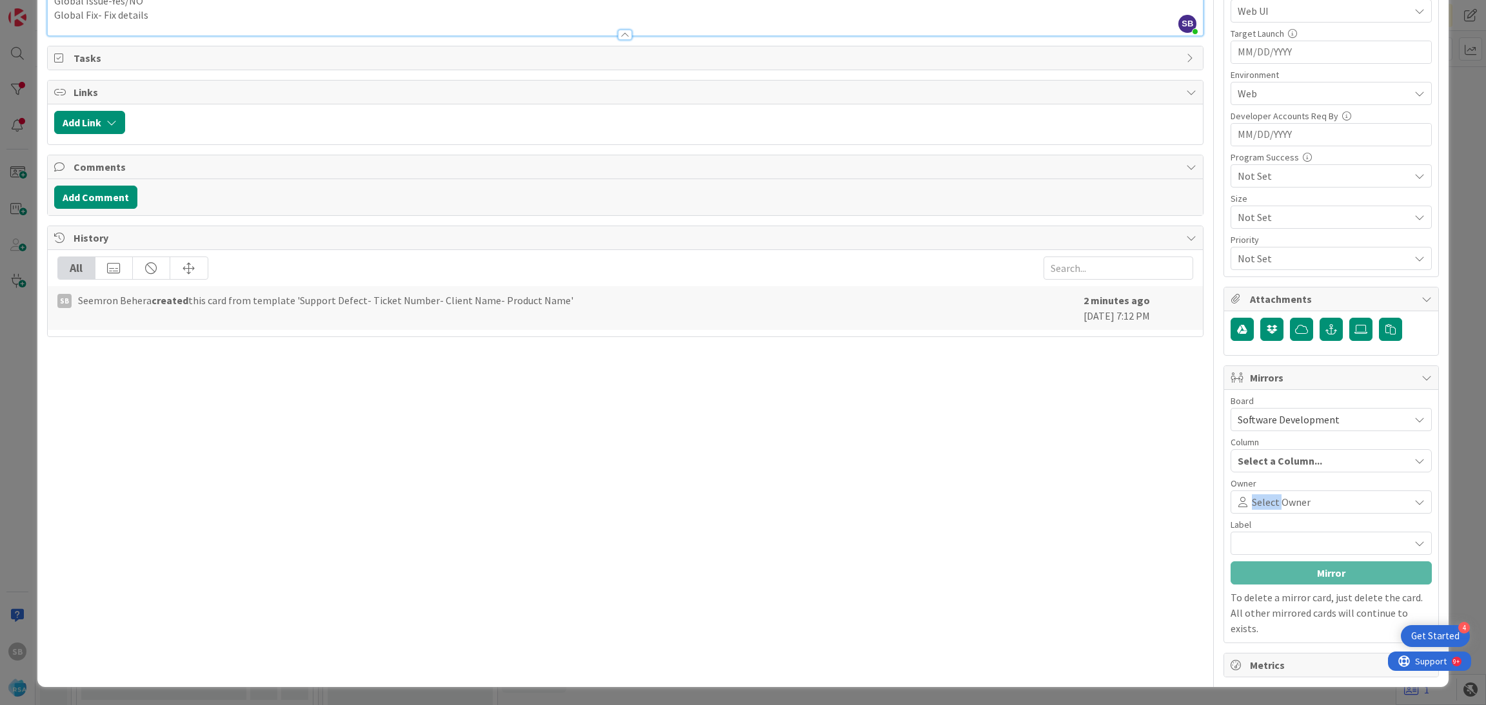
click at [1256, 495] on span "Select Owner" at bounding box center [1281, 502] width 59 height 15
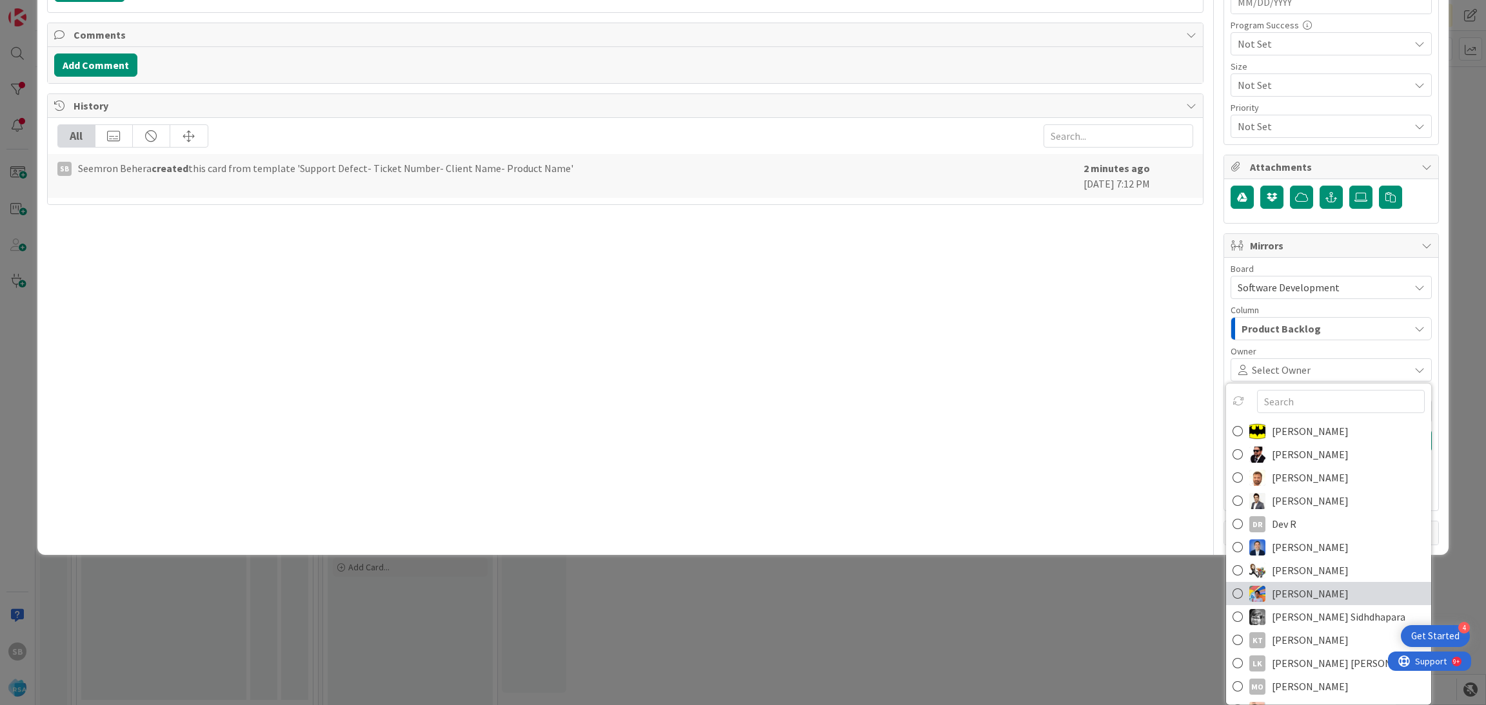
click at [1278, 584] on span "[PERSON_NAME]" at bounding box center [1310, 593] width 77 height 19
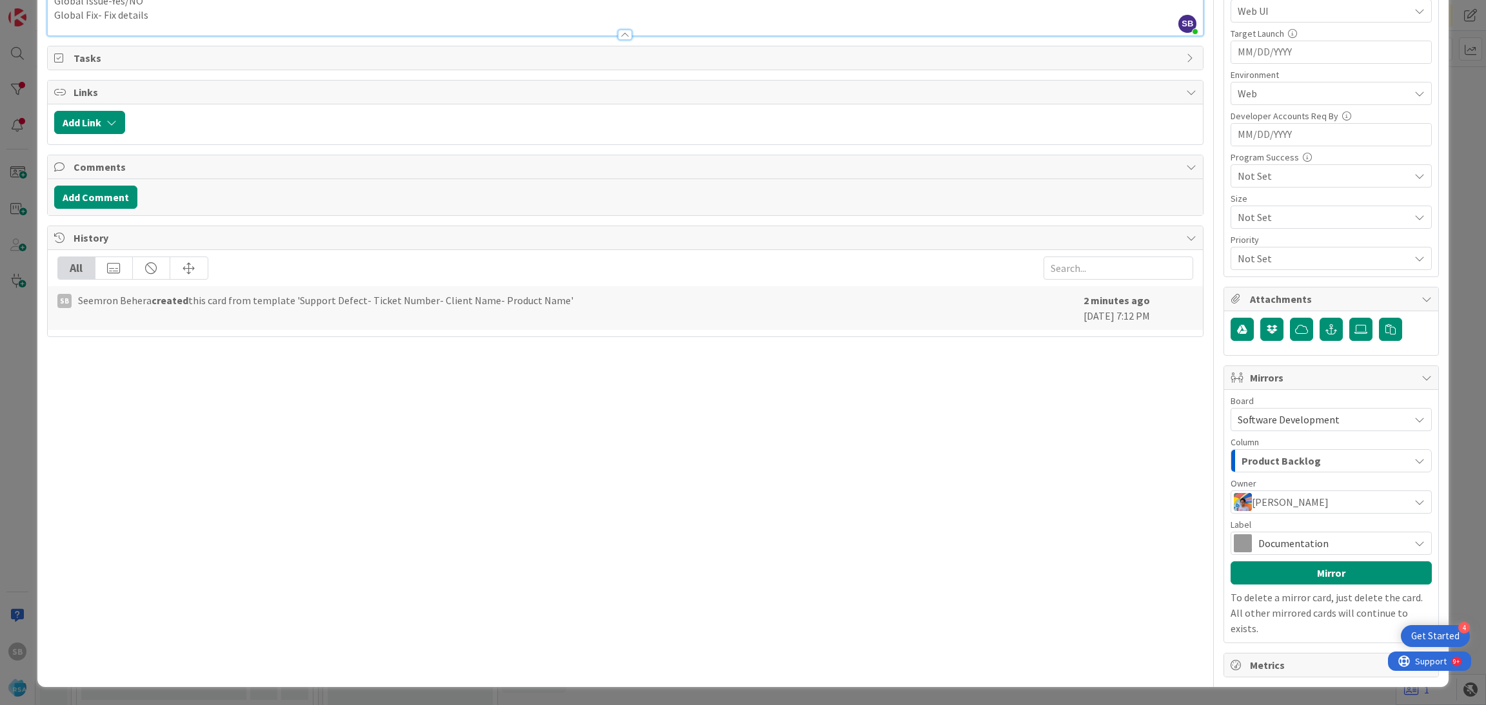
click at [1279, 532] on div "Documentation" at bounding box center [1330, 543] width 201 height 23
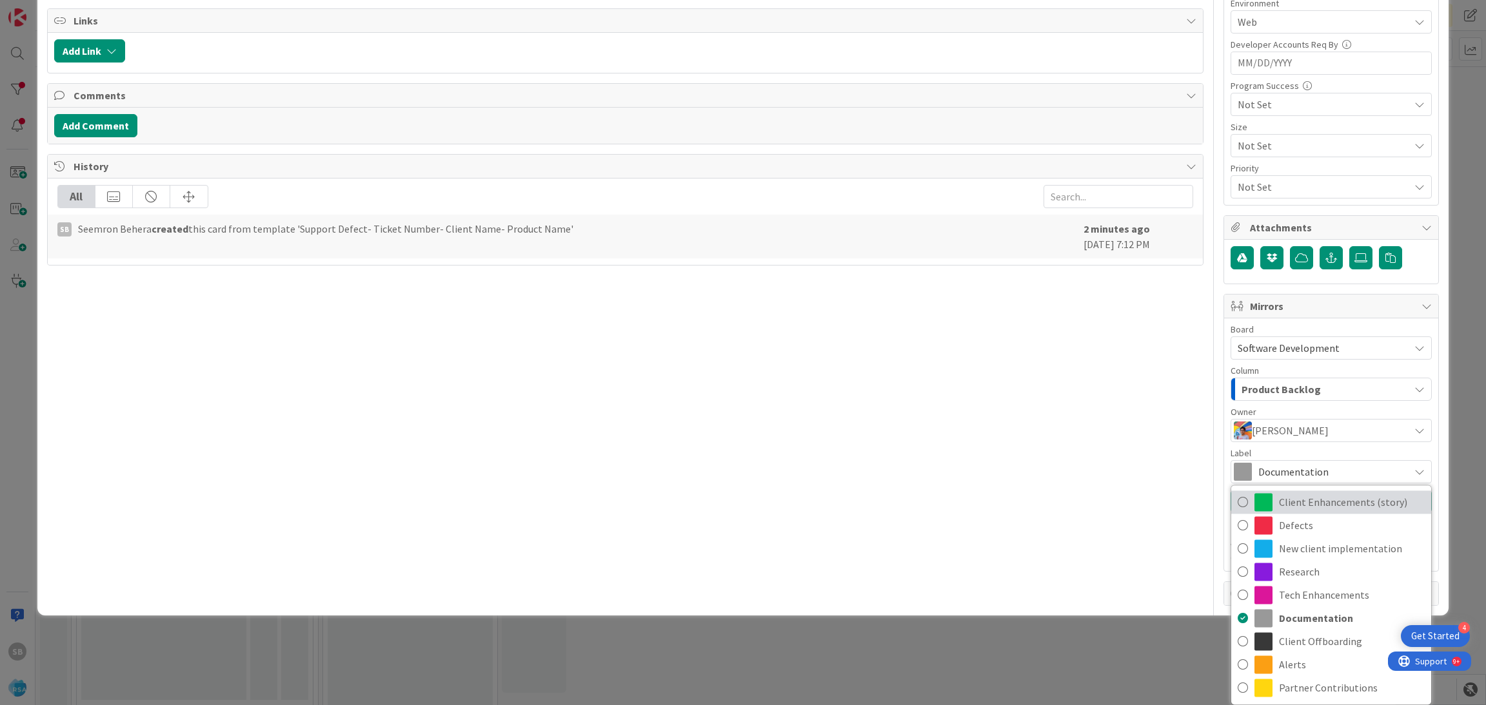
click at [1278, 491] on link "Client Enhancements (story)" at bounding box center [1331, 502] width 200 height 23
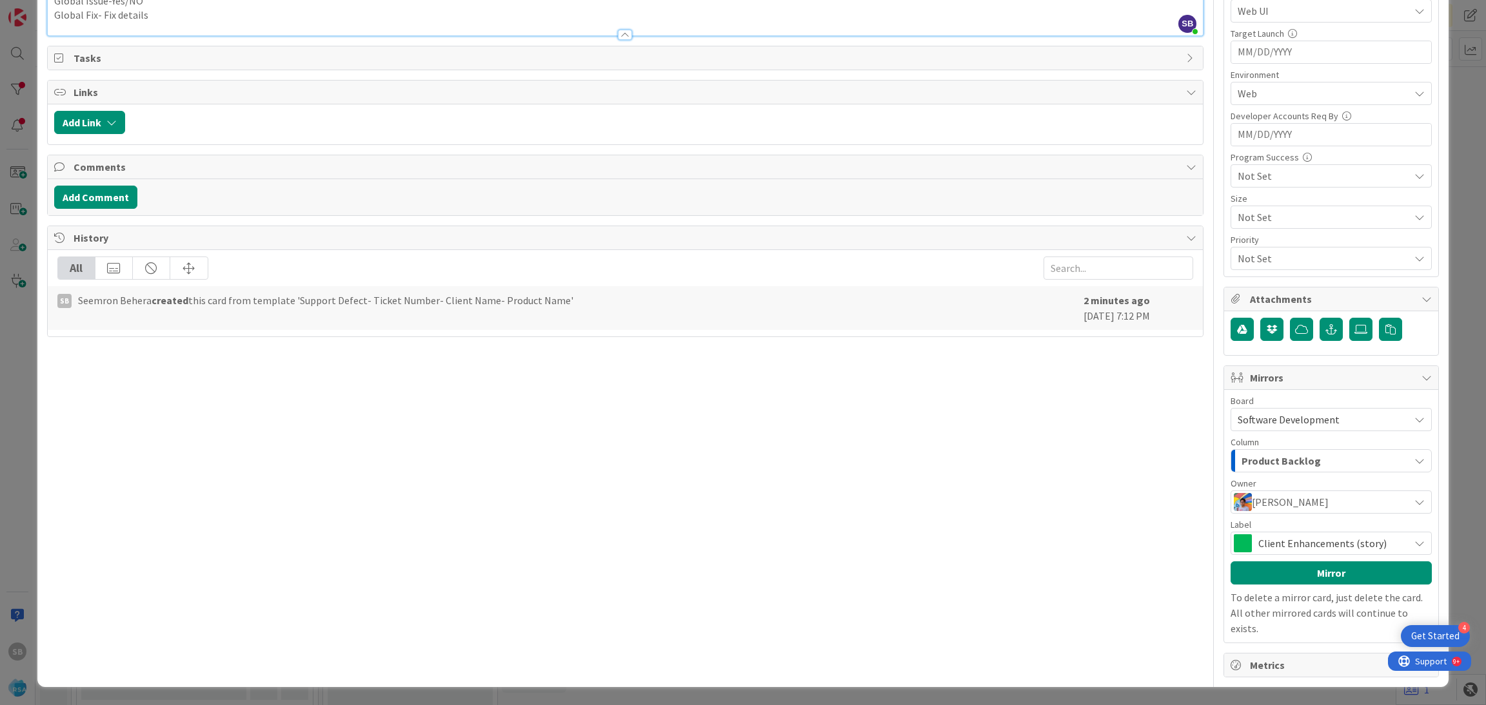
click at [1322, 535] on span "Client Enhancements (story)" at bounding box center [1330, 544] width 144 height 18
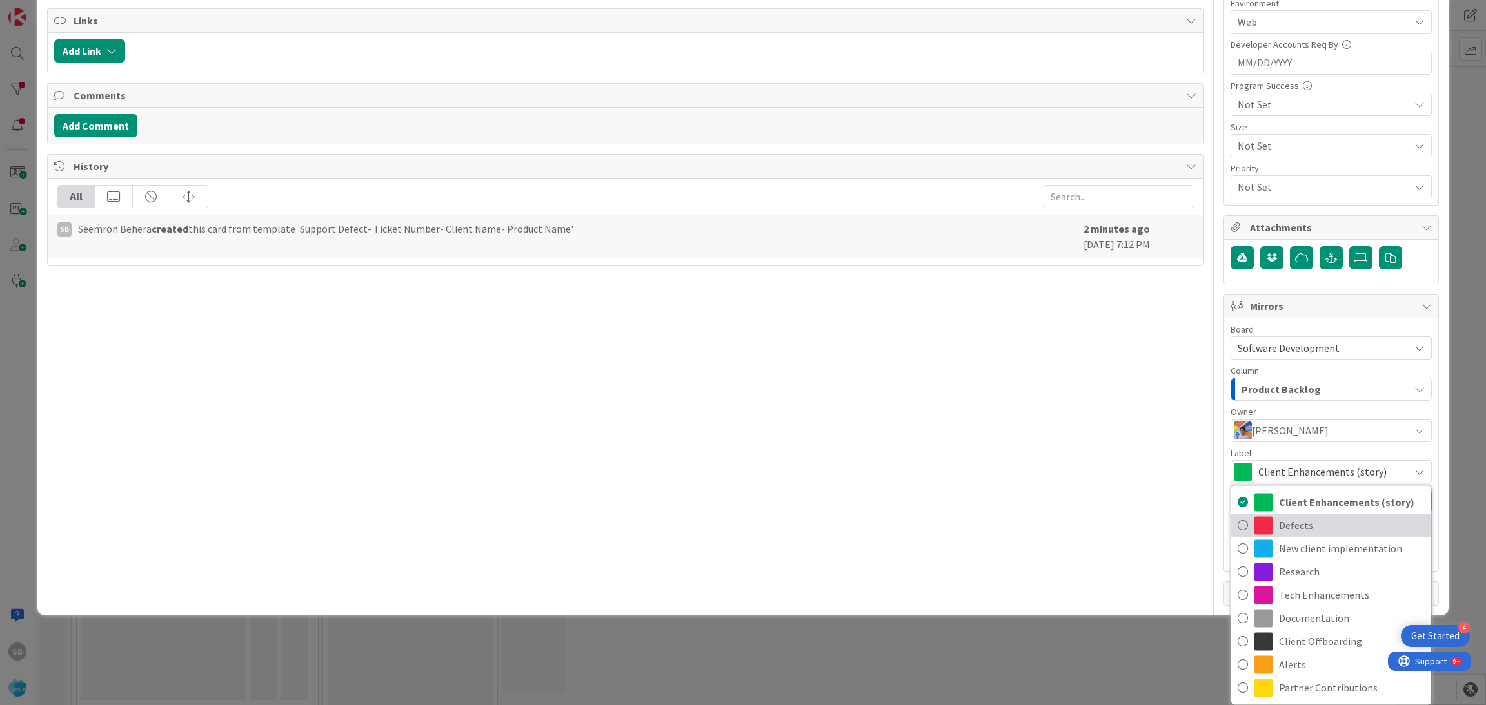
click at [1309, 516] on span "Defects" at bounding box center [1352, 525] width 146 height 19
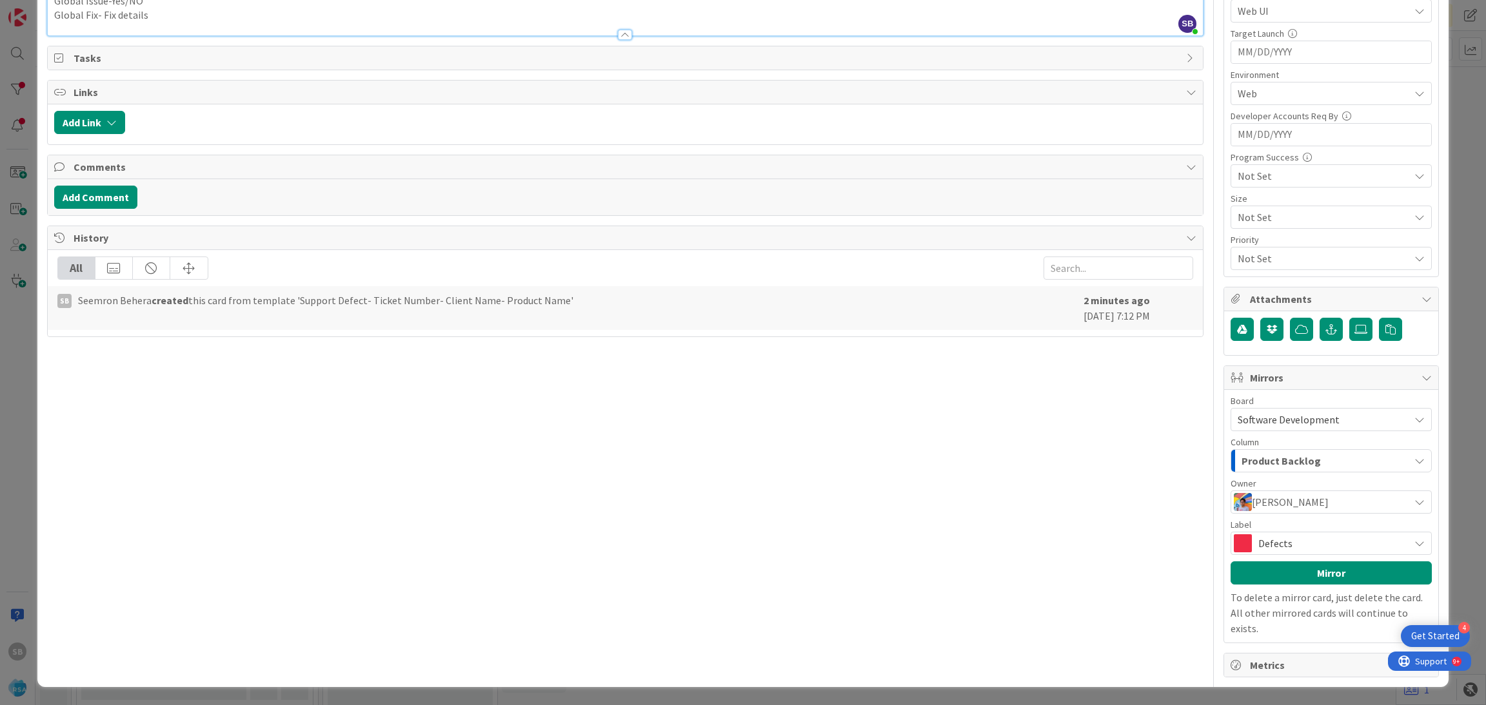
click at [1288, 590] on p "To delete a mirror card, just delete the card. All other mirrored cards will co…" at bounding box center [1330, 613] width 201 height 46
click at [1310, 562] on button "Mirror" at bounding box center [1330, 573] width 201 height 23
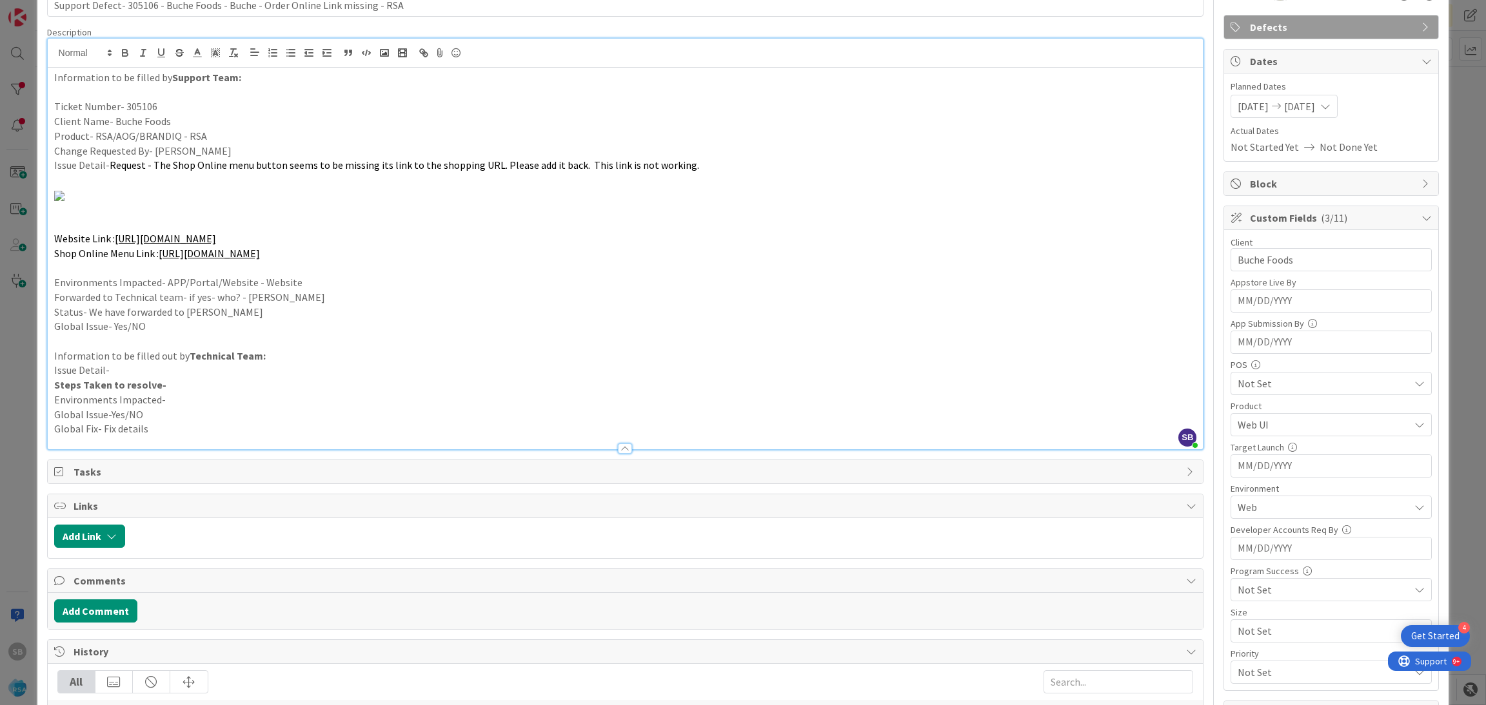
scroll to position [0, 0]
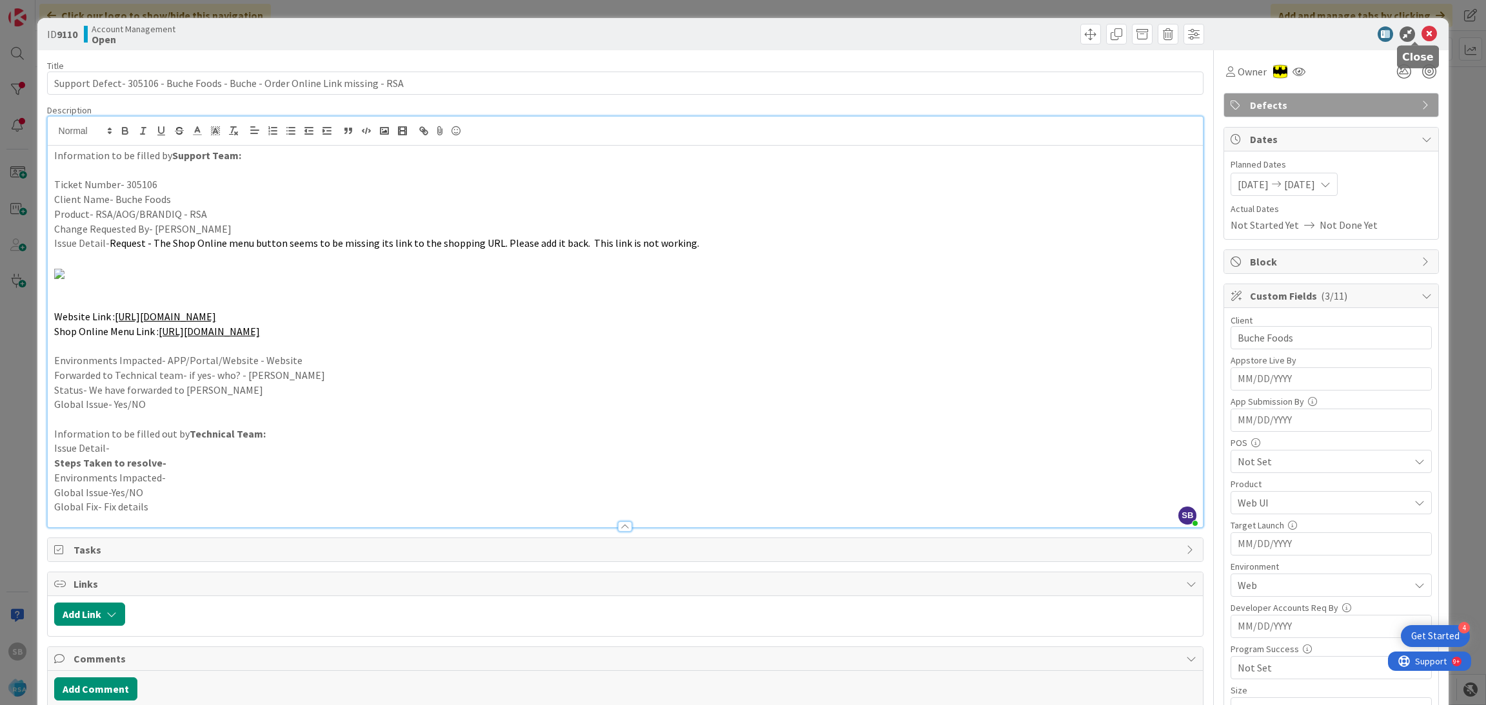
click at [1399, 30] on icon at bounding box center [1406, 33] width 15 height 15
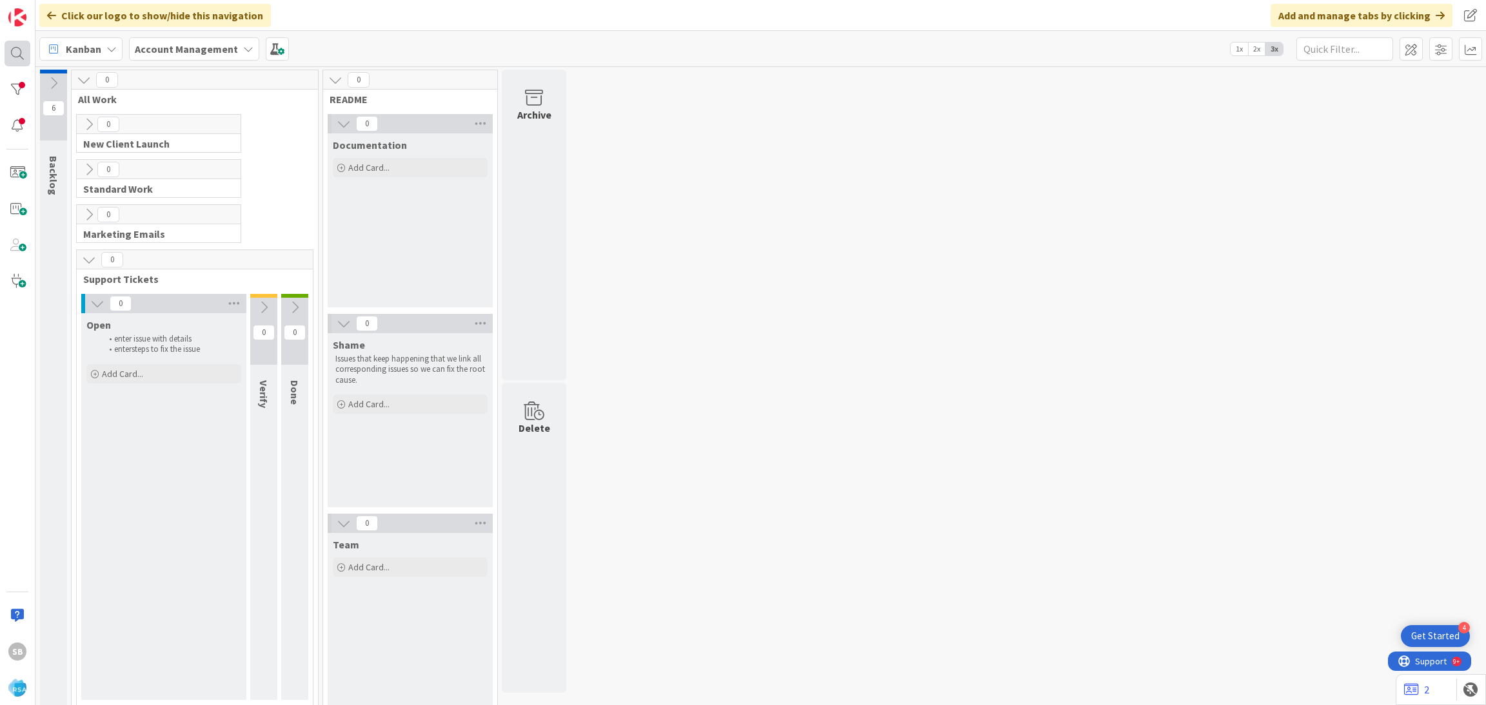
click at [10, 50] on div at bounding box center [18, 54] width 26 height 26
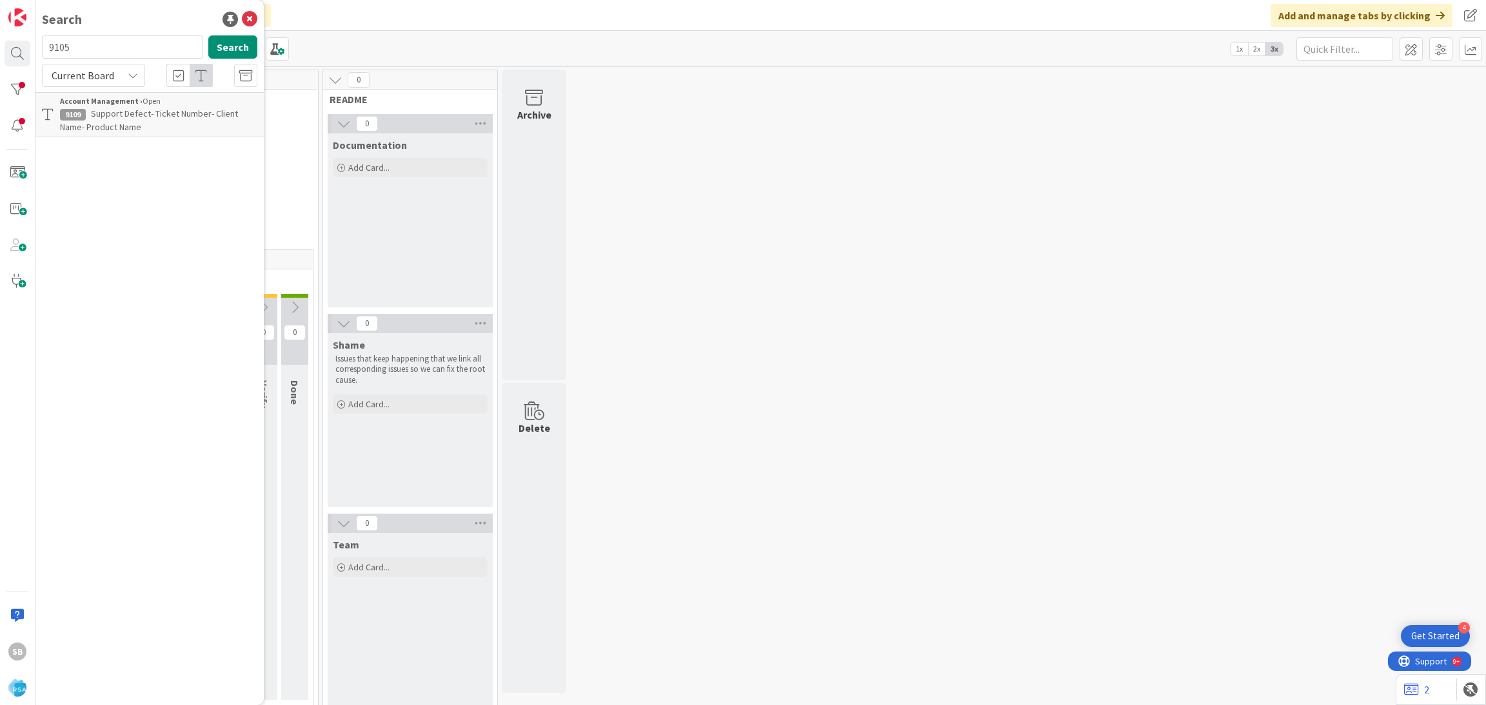
type input "9105"
click at [153, 113] on span "Support Enhancement- 305144- Corner Market- RSA" at bounding box center [149, 120] width 179 height 25
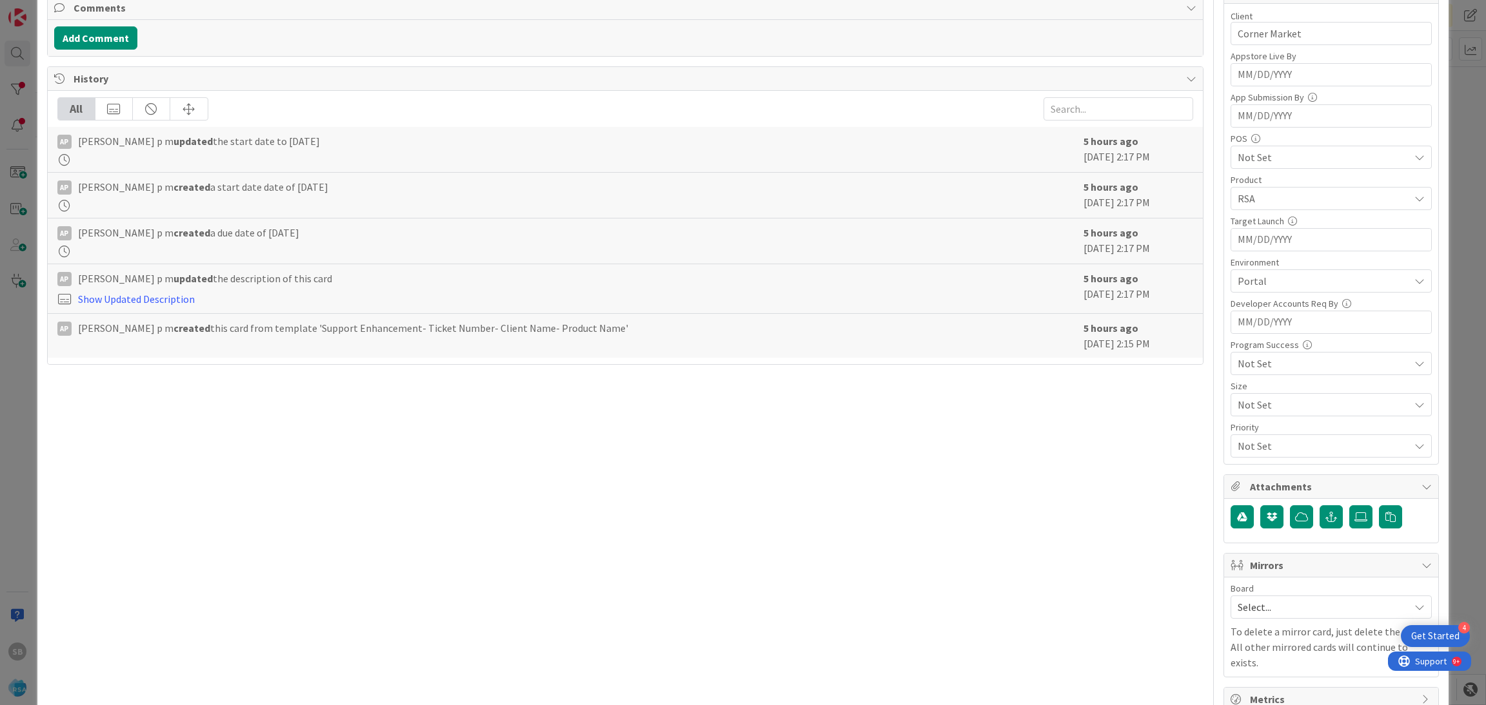
scroll to position [326, 0]
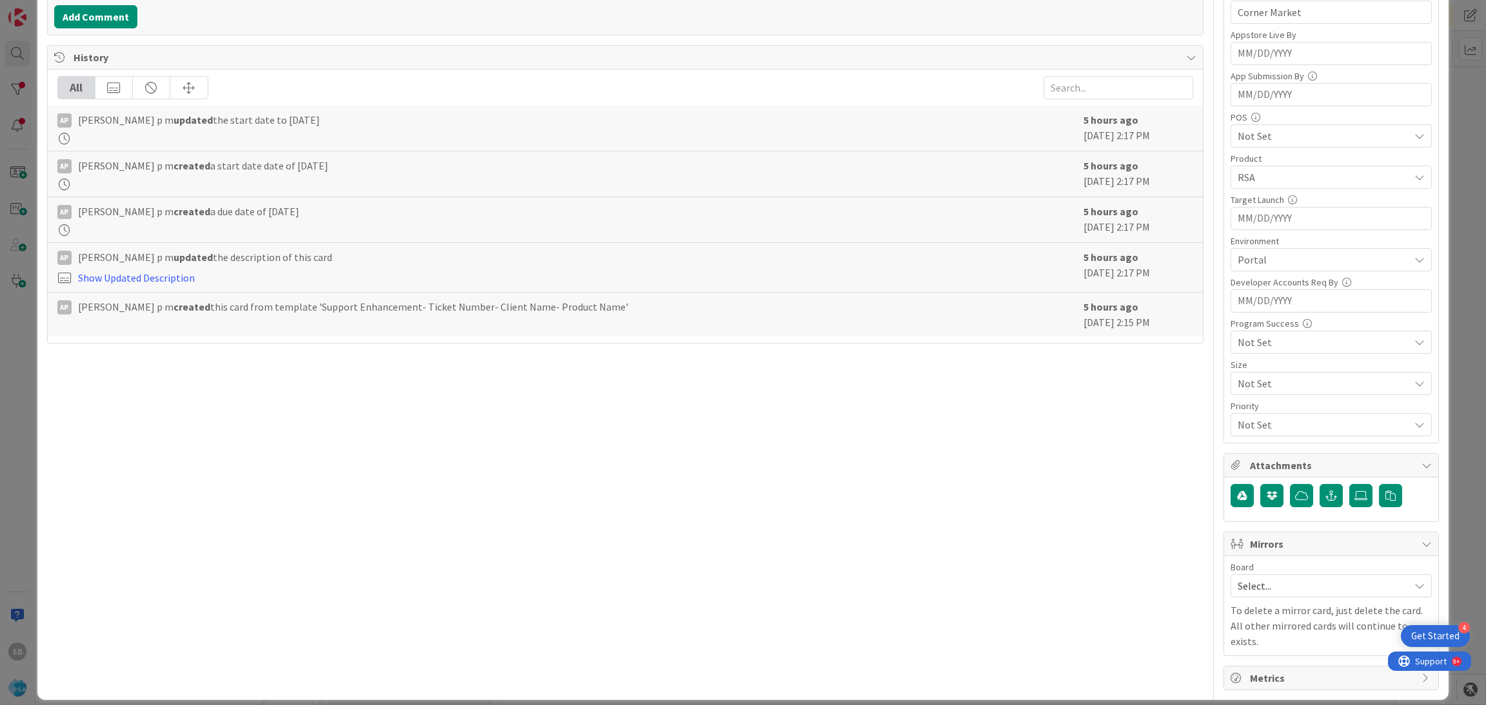
click at [1282, 577] on div "Select..." at bounding box center [1330, 586] width 201 height 23
click at [1258, 686] on div "Select... Account Management Software Development" at bounding box center [1330, 643] width 201 height 88
click at [1256, 682] on link "Software Development" at bounding box center [1331, 669] width 200 height 23
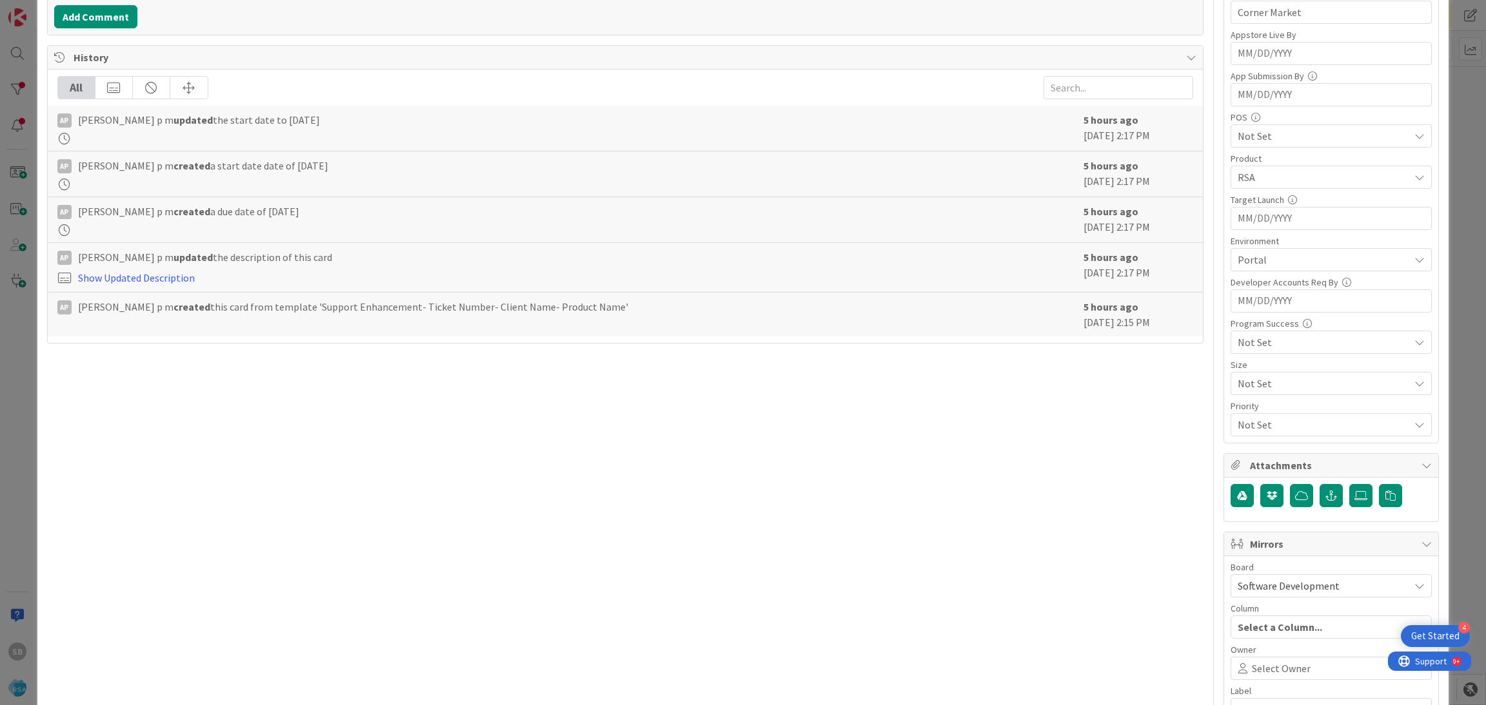
click at [1252, 669] on span "Select Owner" at bounding box center [1281, 668] width 59 height 15
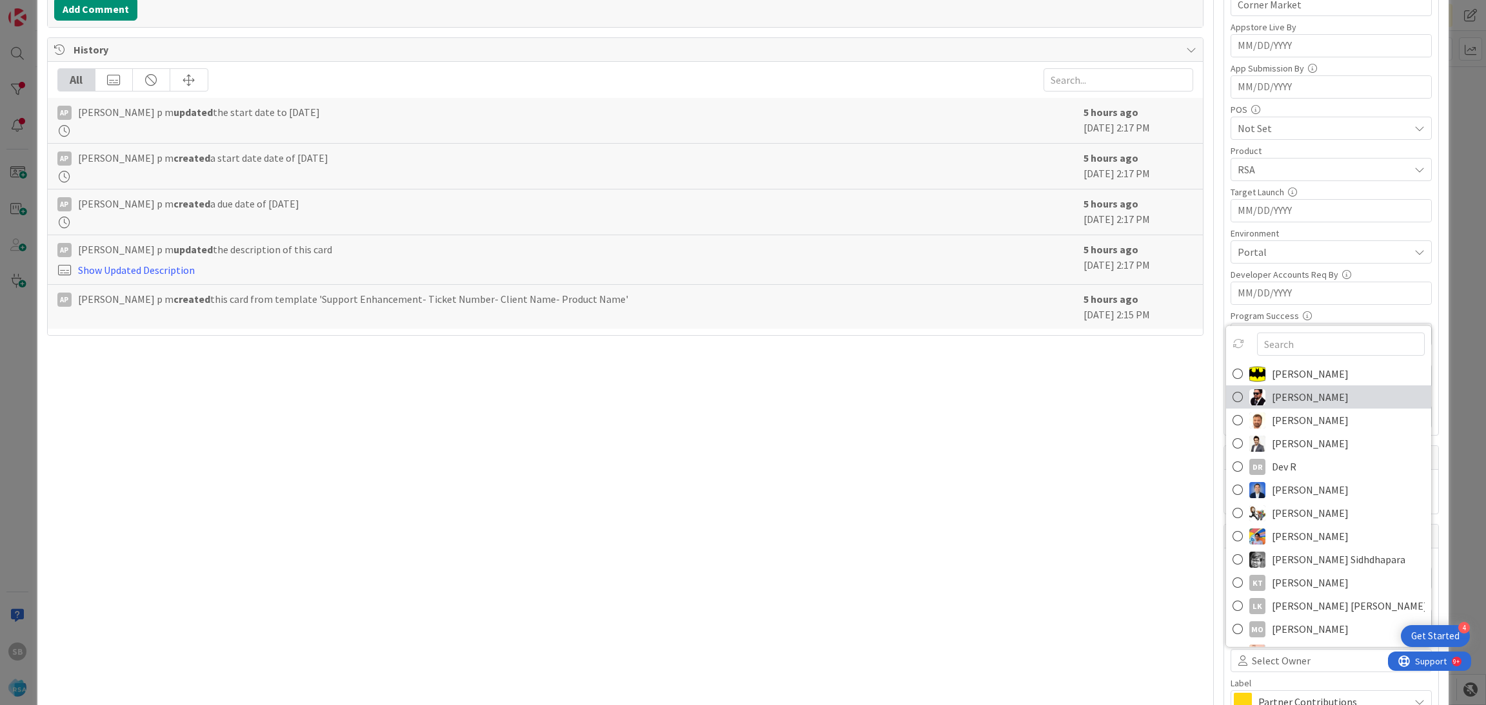
click at [1272, 404] on span "[PERSON_NAME]" at bounding box center [1310, 397] width 77 height 19
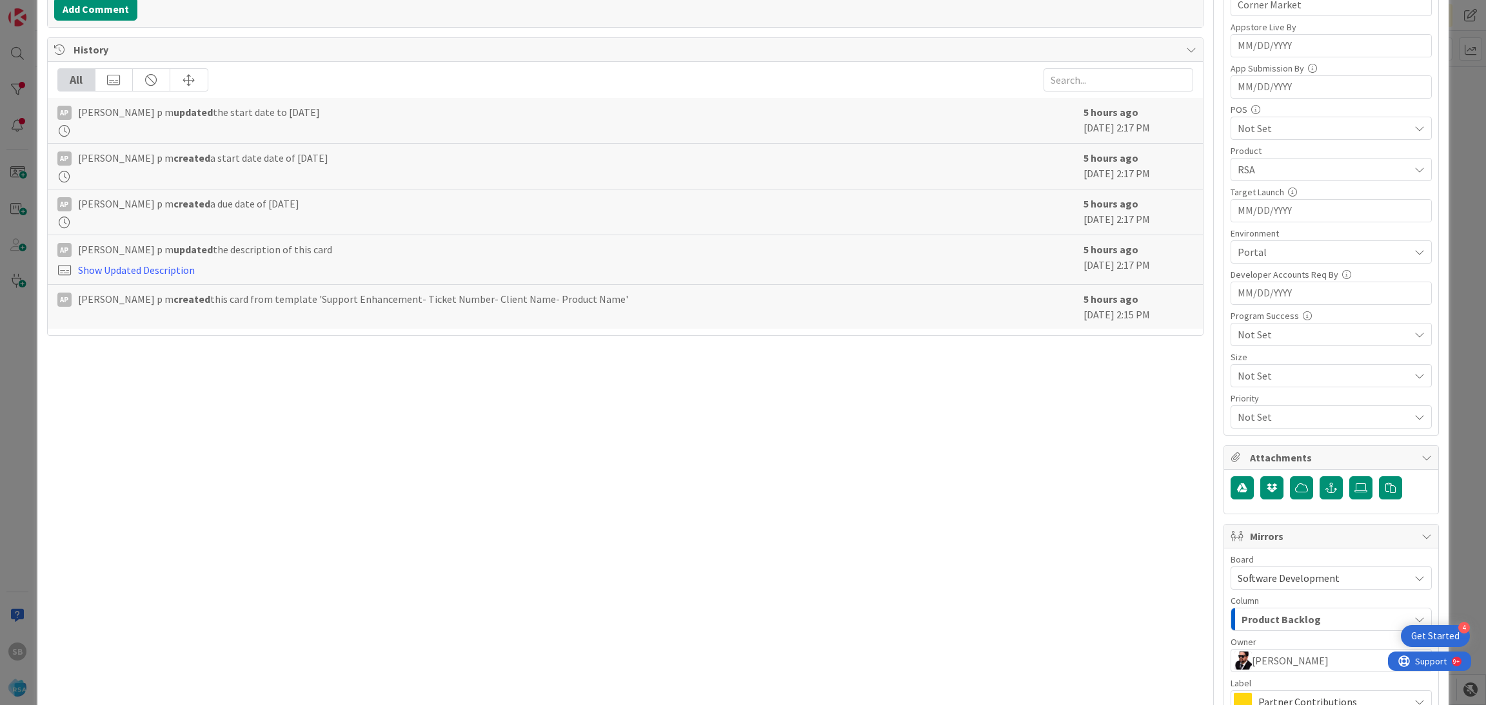
click at [1259, 663] on span "[PERSON_NAME]" at bounding box center [1290, 660] width 77 height 15
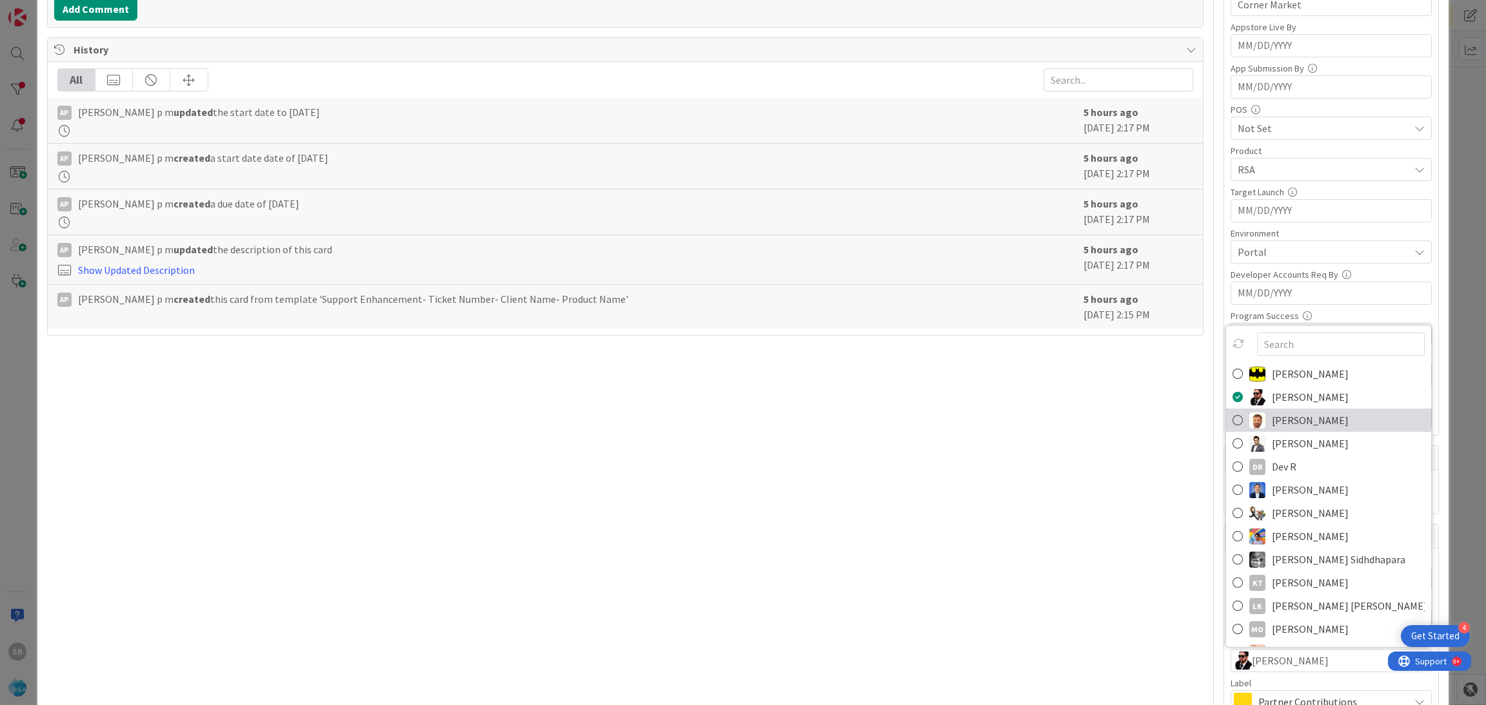
click at [1272, 414] on span "[PERSON_NAME]" at bounding box center [1310, 420] width 77 height 19
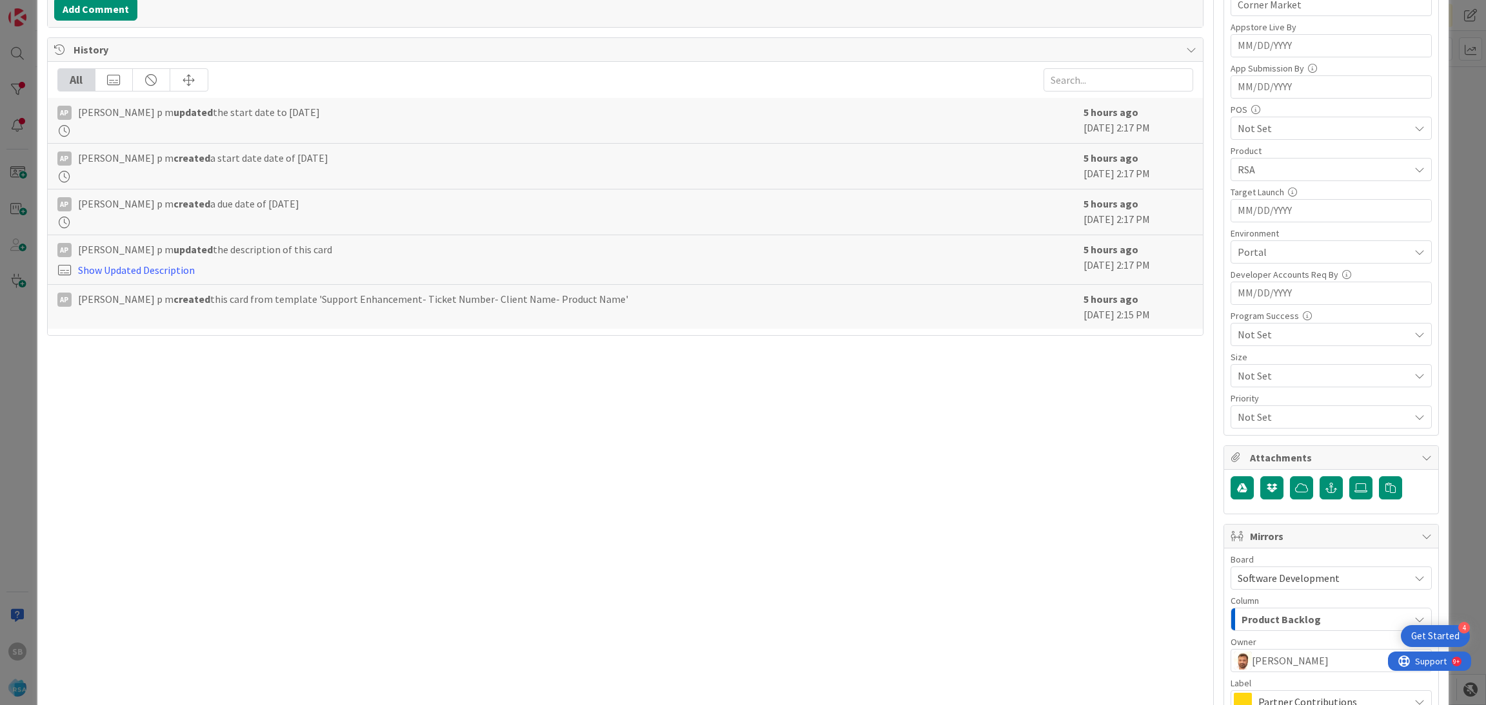
scroll to position [479, 0]
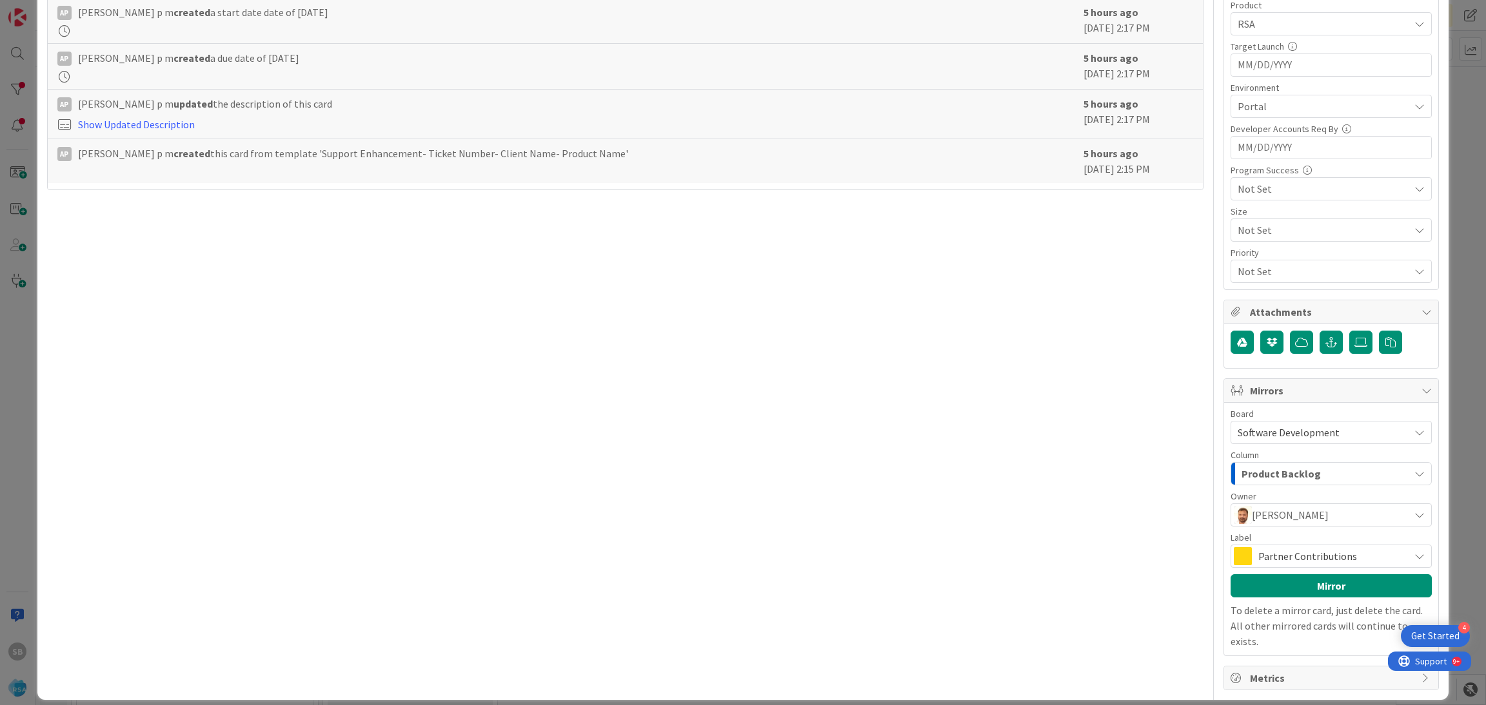
click at [1312, 560] on span "Partner Contributions" at bounding box center [1330, 556] width 144 height 18
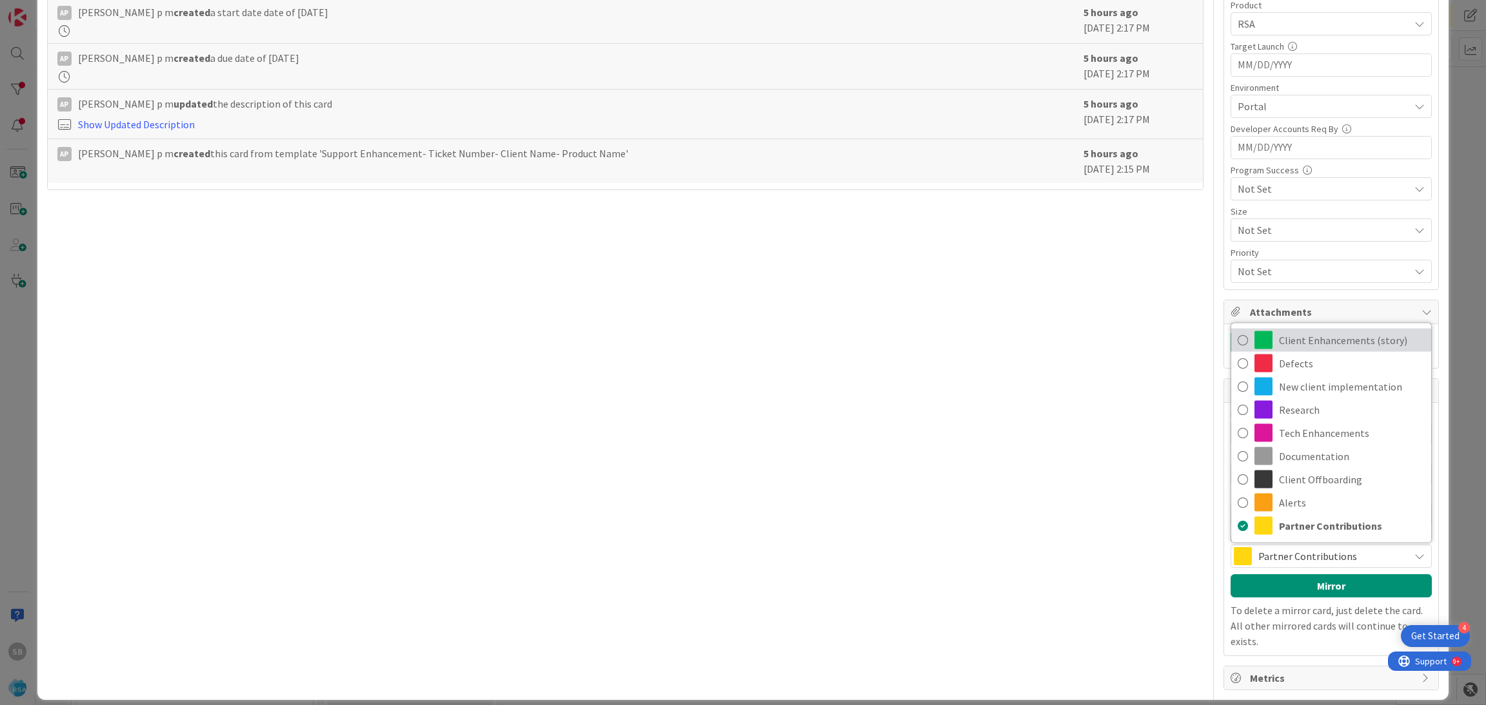
click at [1311, 341] on span "Client Enhancements (story)" at bounding box center [1352, 340] width 146 height 19
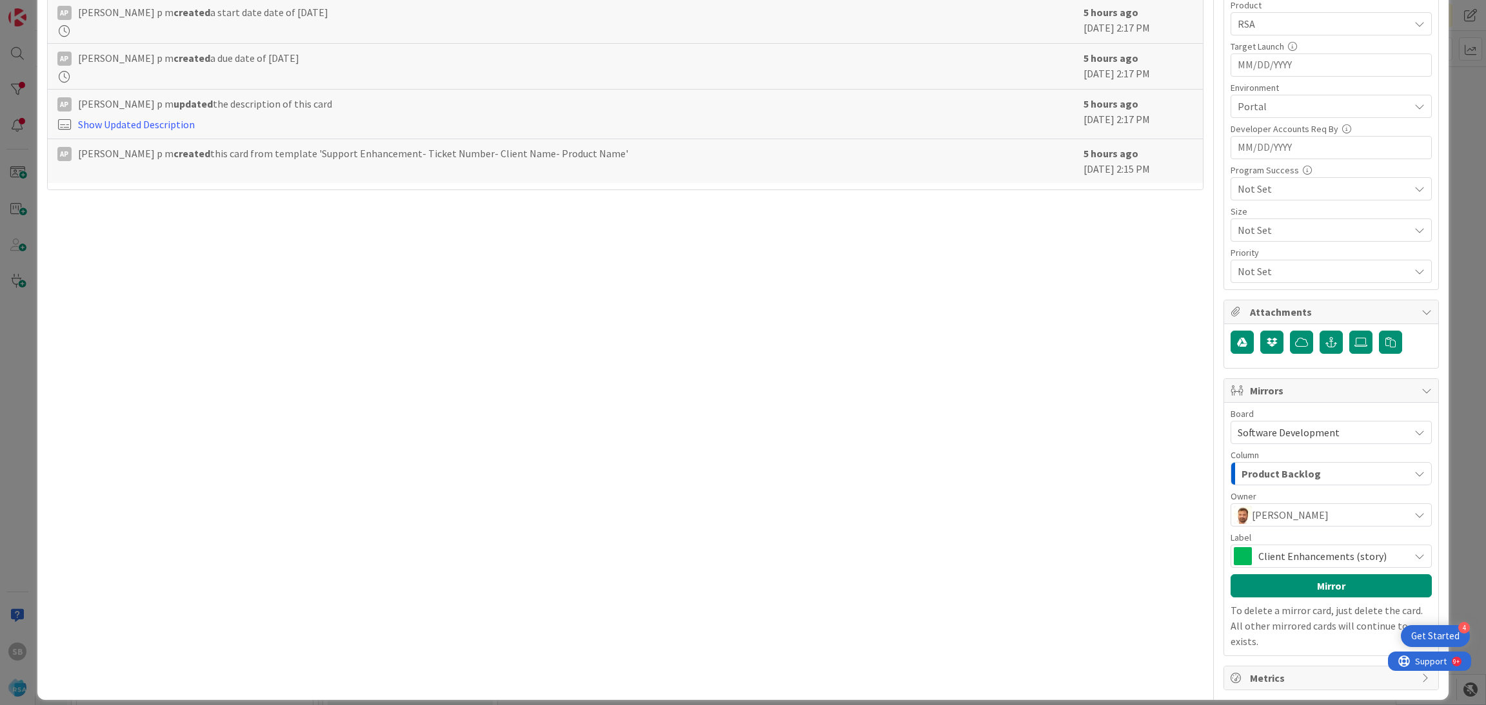
click at [1301, 600] on div "Board Software Development Account Management Software Development Column Produ…" at bounding box center [1330, 529] width 201 height 240
click at [1297, 585] on button "Mirror" at bounding box center [1330, 586] width 201 height 23
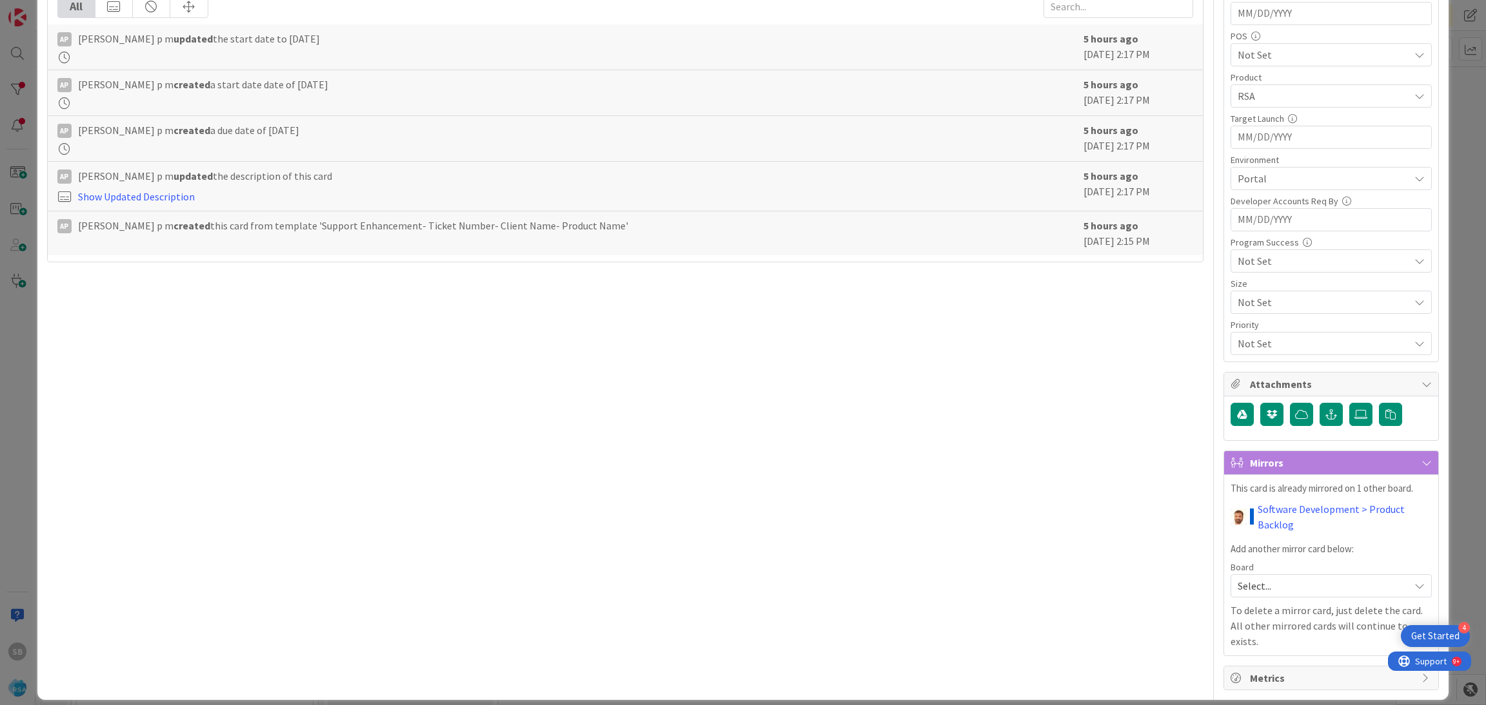
scroll to position [0, 0]
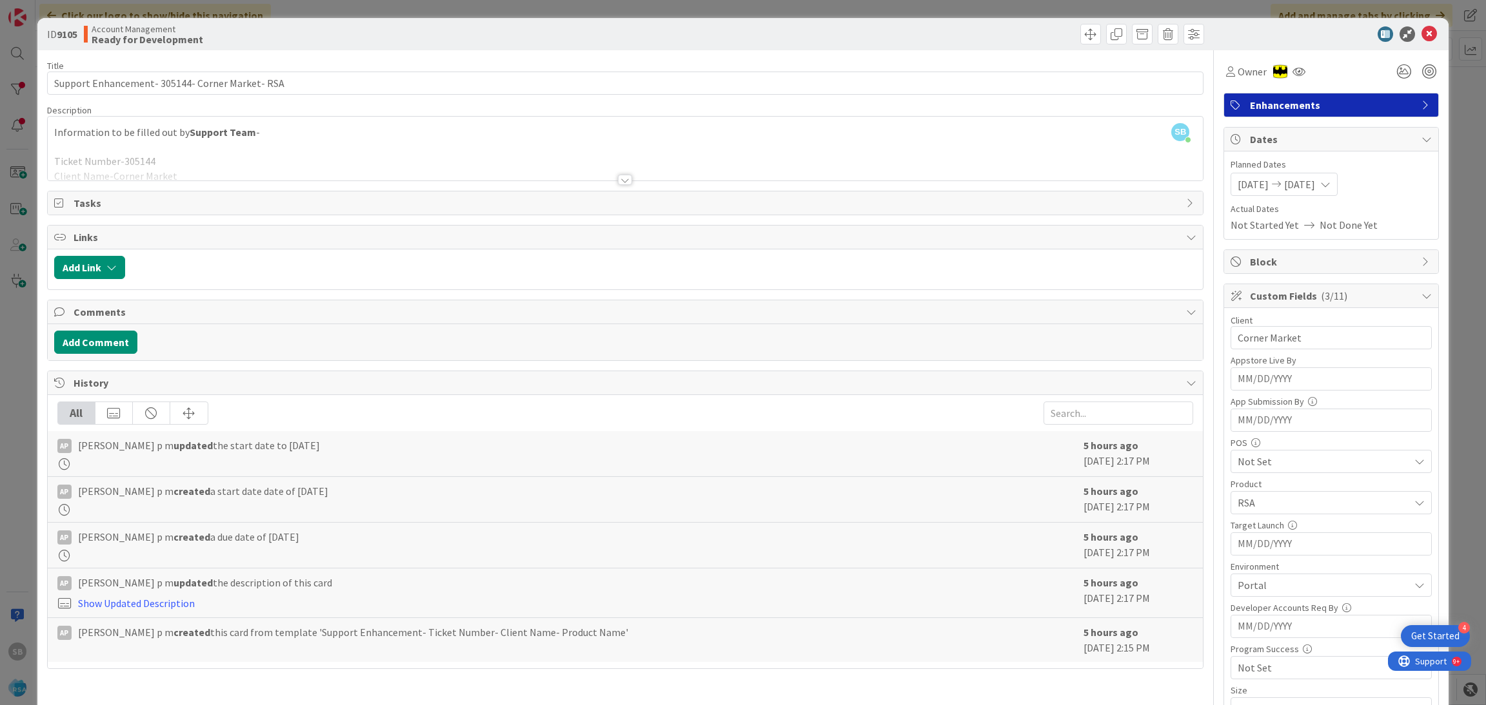
click at [1406, 28] on div at bounding box center [1324, 33] width 228 height 15
click at [1421, 29] on icon at bounding box center [1428, 33] width 15 height 15
